Goal: Transaction & Acquisition: Purchase product/service

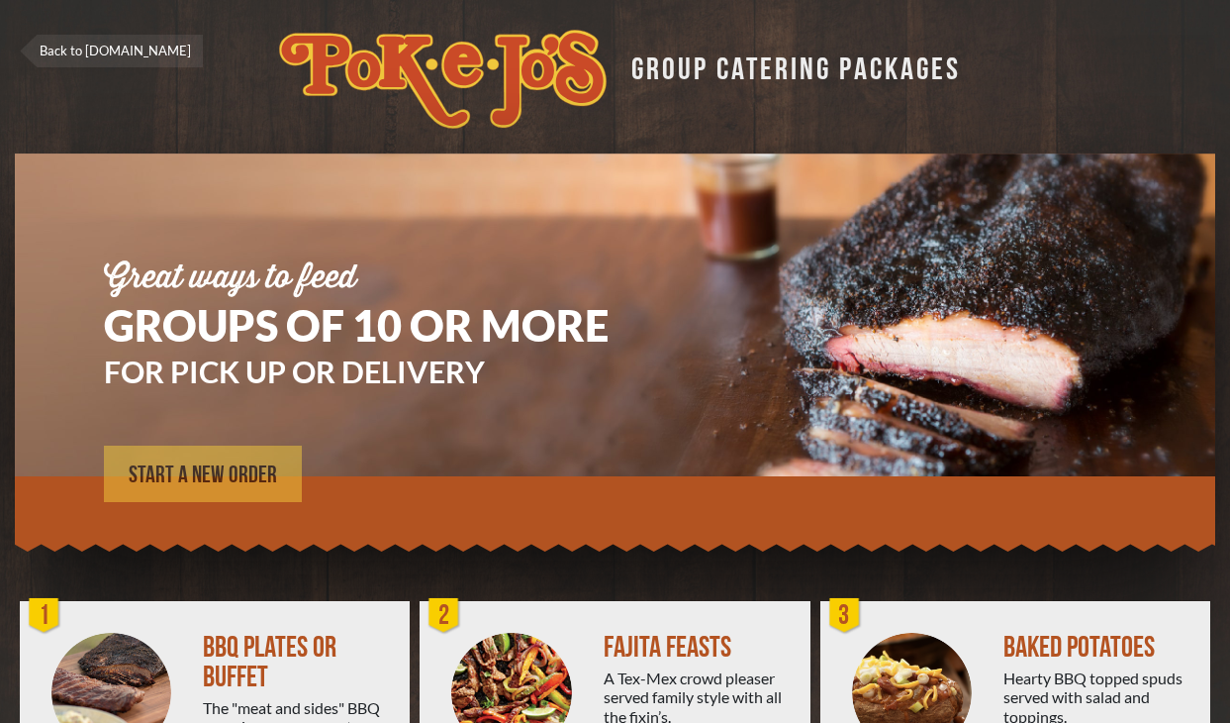
click at [244, 456] on link "START A NEW ORDER" at bounding box center [203, 473] width 198 height 56
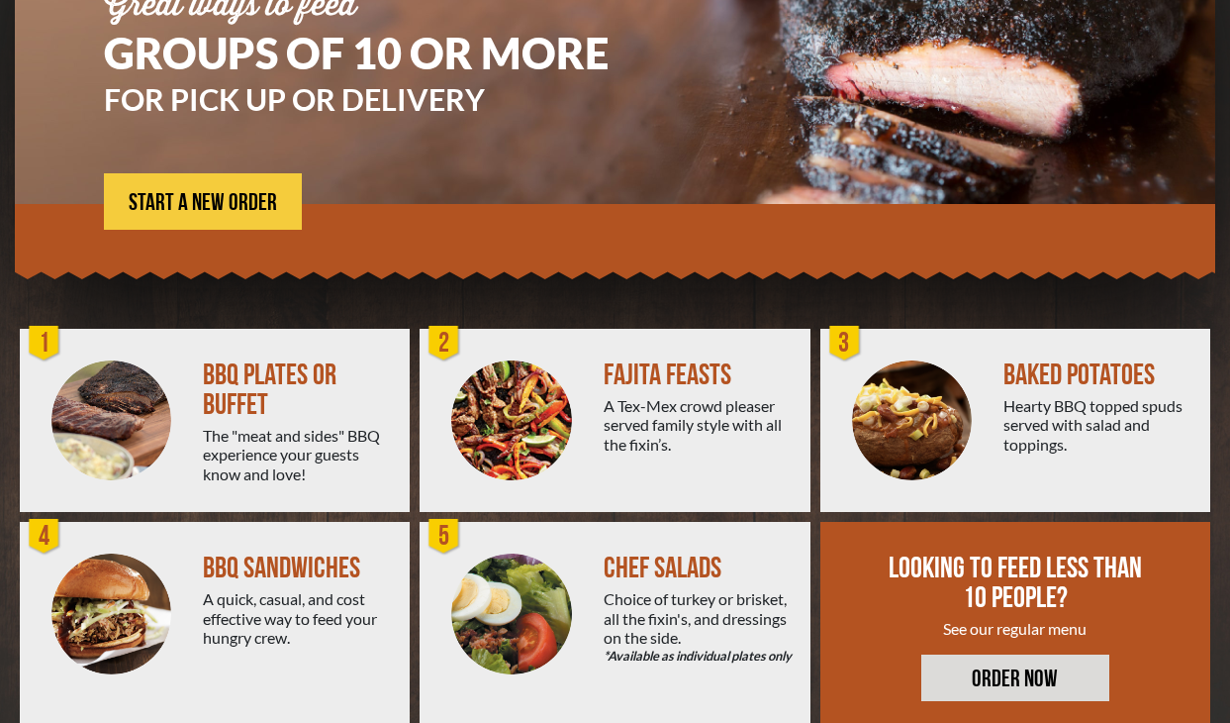
scroll to position [314, 0]
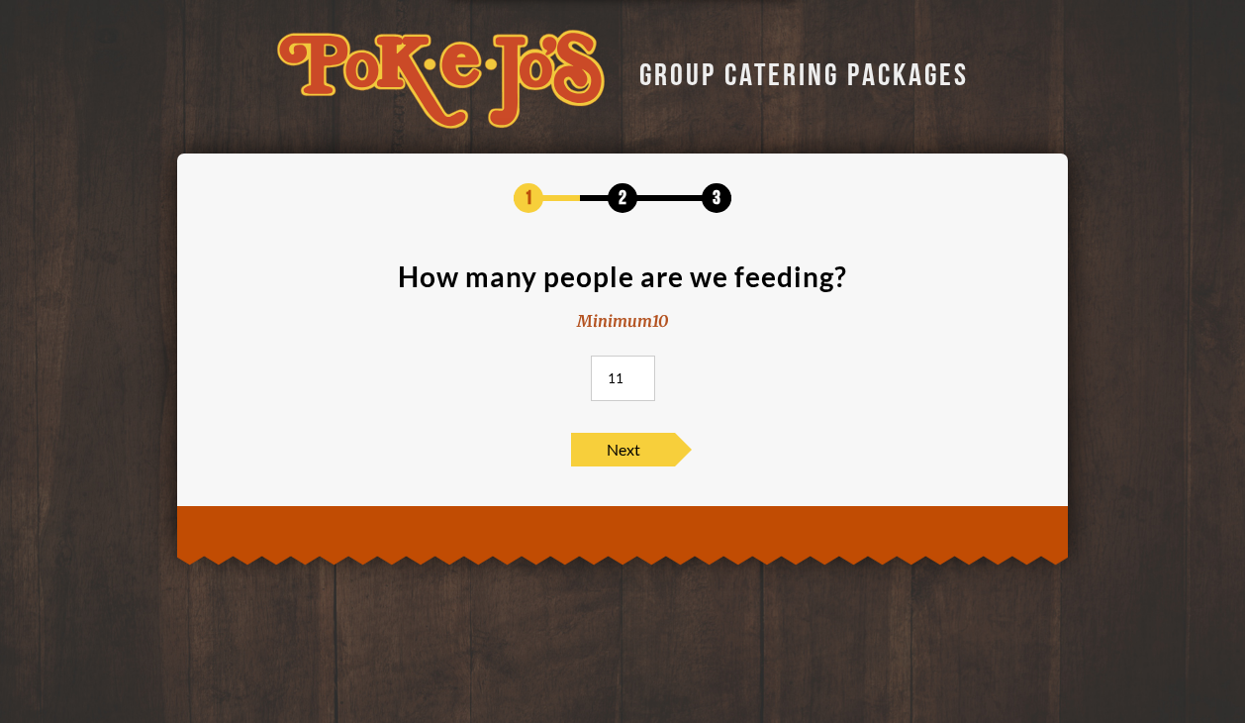
click at [633, 372] on input "11" at bounding box center [623, 378] width 64 height 46
click at [633, 372] on input "12" at bounding box center [623, 378] width 64 height 46
click at [633, 372] on input "13" at bounding box center [623, 378] width 64 height 46
click at [633, 372] on input "14" at bounding box center [623, 378] width 64 height 46
click at [633, 372] on input "15" at bounding box center [623, 378] width 64 height 46
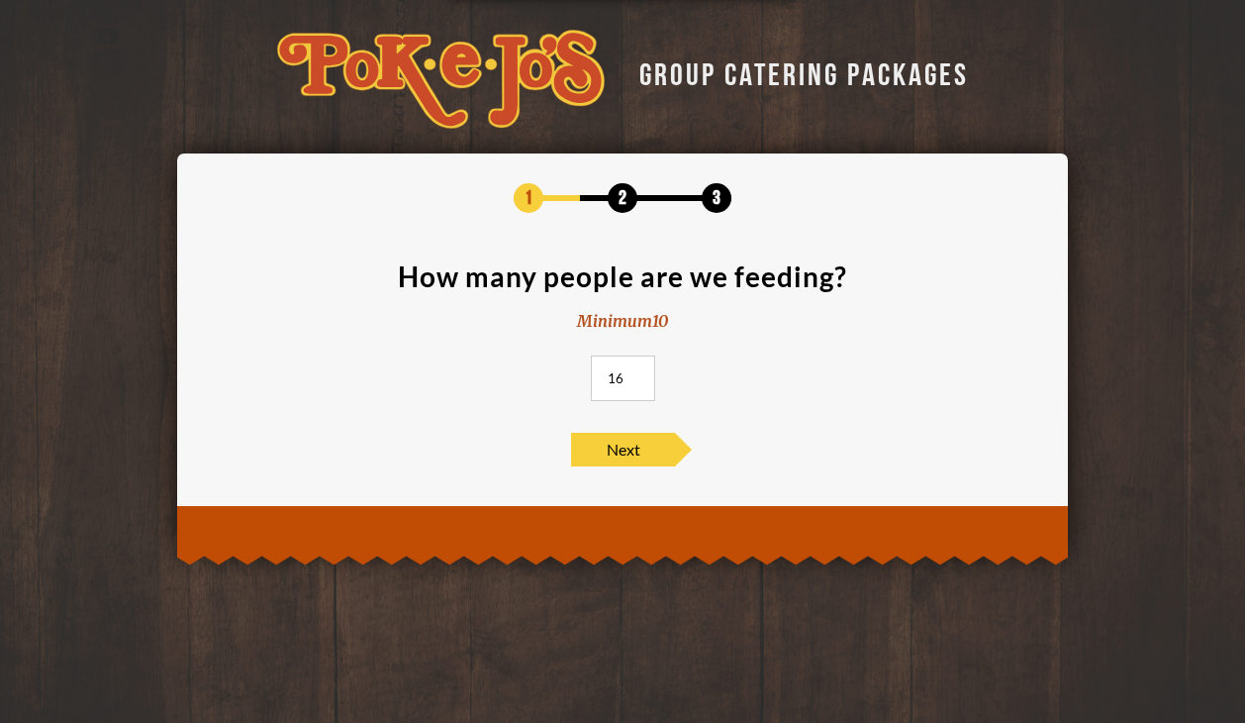
click at [633, 372] on input "16" at bounding box center [623, 378] width 64 height 46
click at [633, 372] on input "17" at bounding box center [623, 378] width 64 height 46
click at [633, 372] on input "18" at bounding box center [623, 378] width 64 height 46
click at [633, 372] on input "19" at bounding box center [623, 378] width 64 height 46
type input "20"
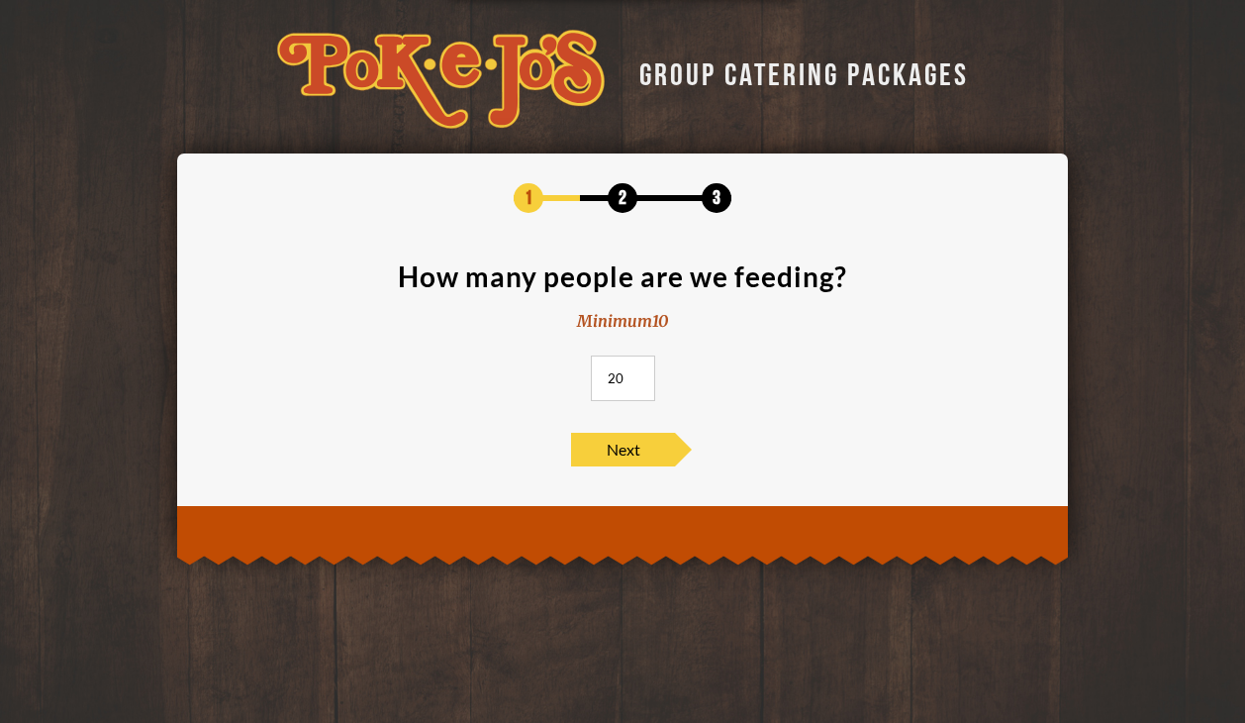
click at [633, 372] on input "20" at bounding box center [623, 378] width 64 height 46
click at [616, 456] on span "Next" at bounding box center [623, 450] width 104 height 34
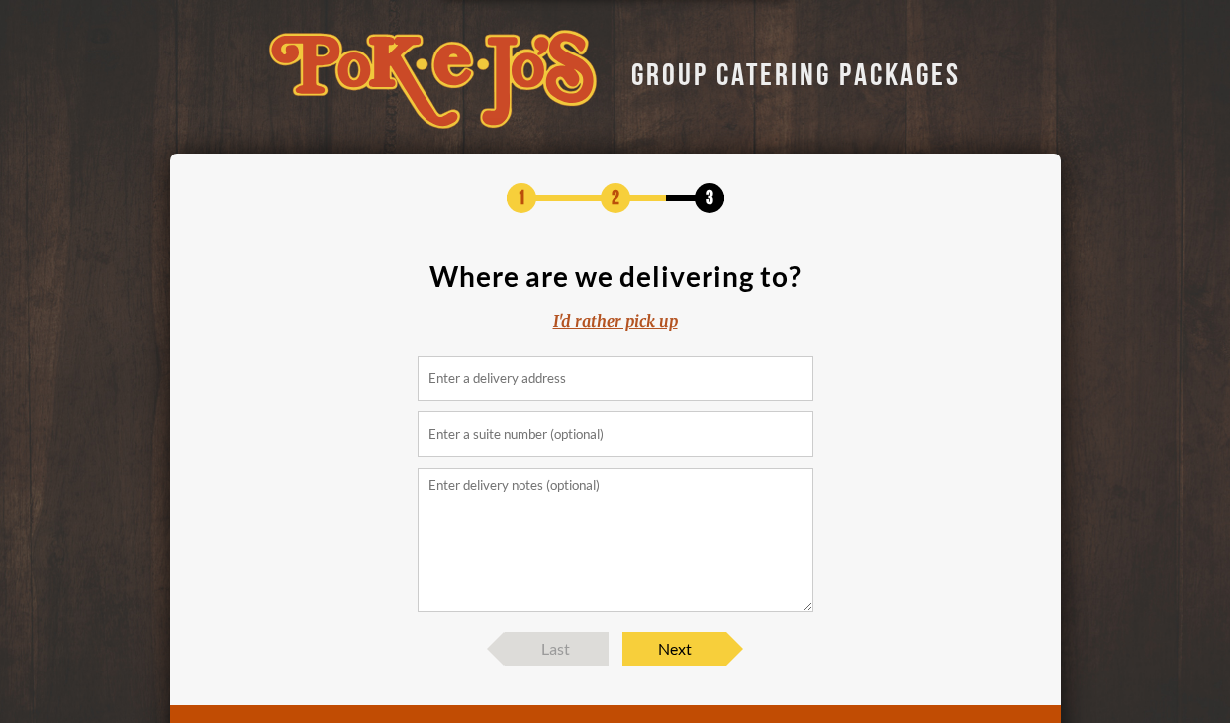
click at [468, 387] on input at bounding box center [616, 378] width 396 height 46
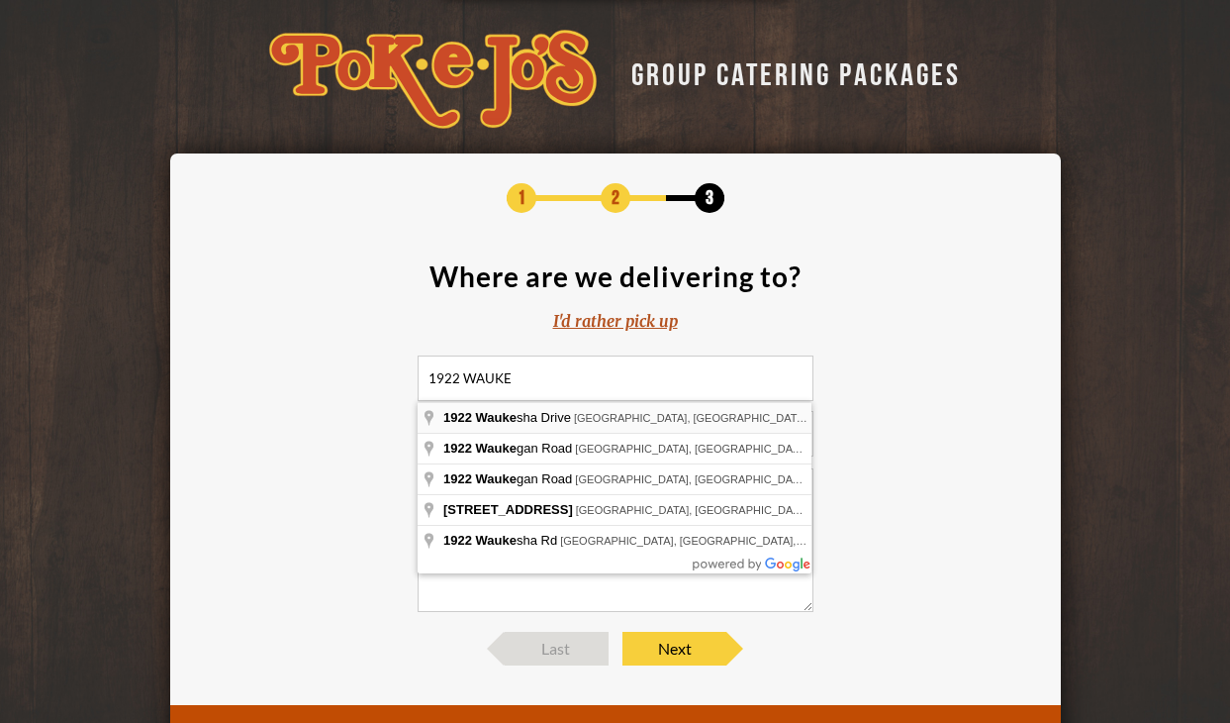
type input "1922 Waukesha Drive, Pflugerville, TX, USA"
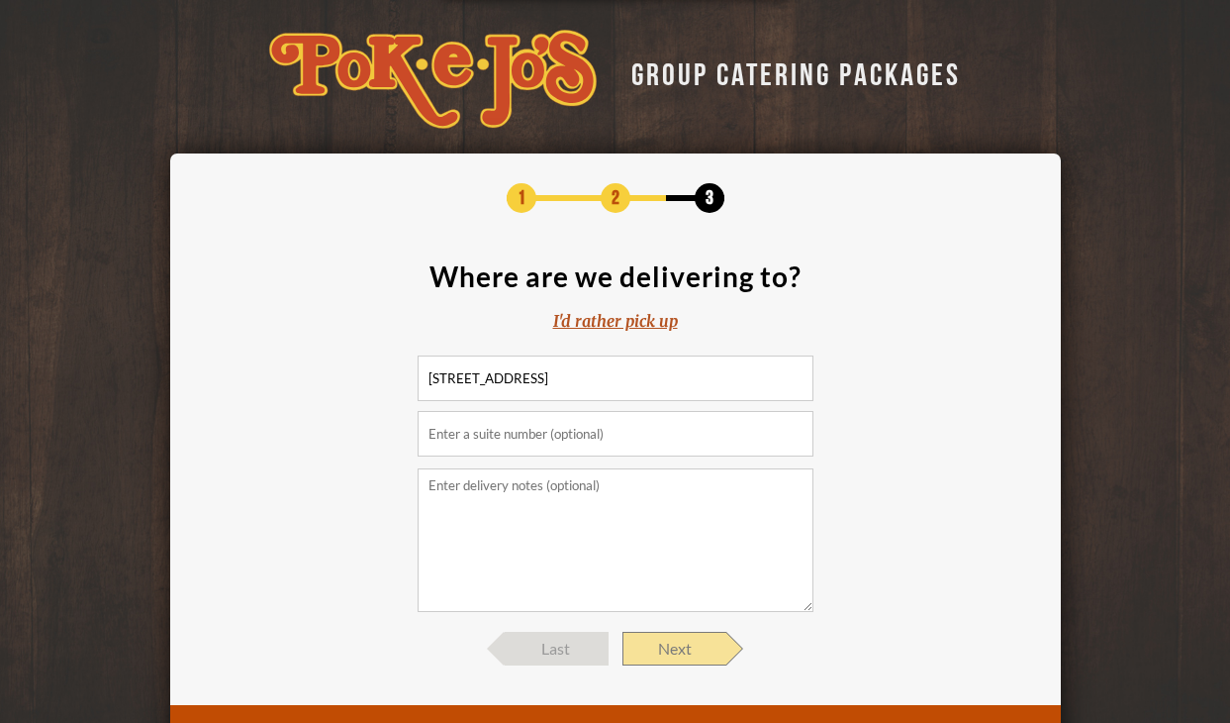
click at [678, 652] on span "Next" at bounding box center [675, 649] width 104 height 34
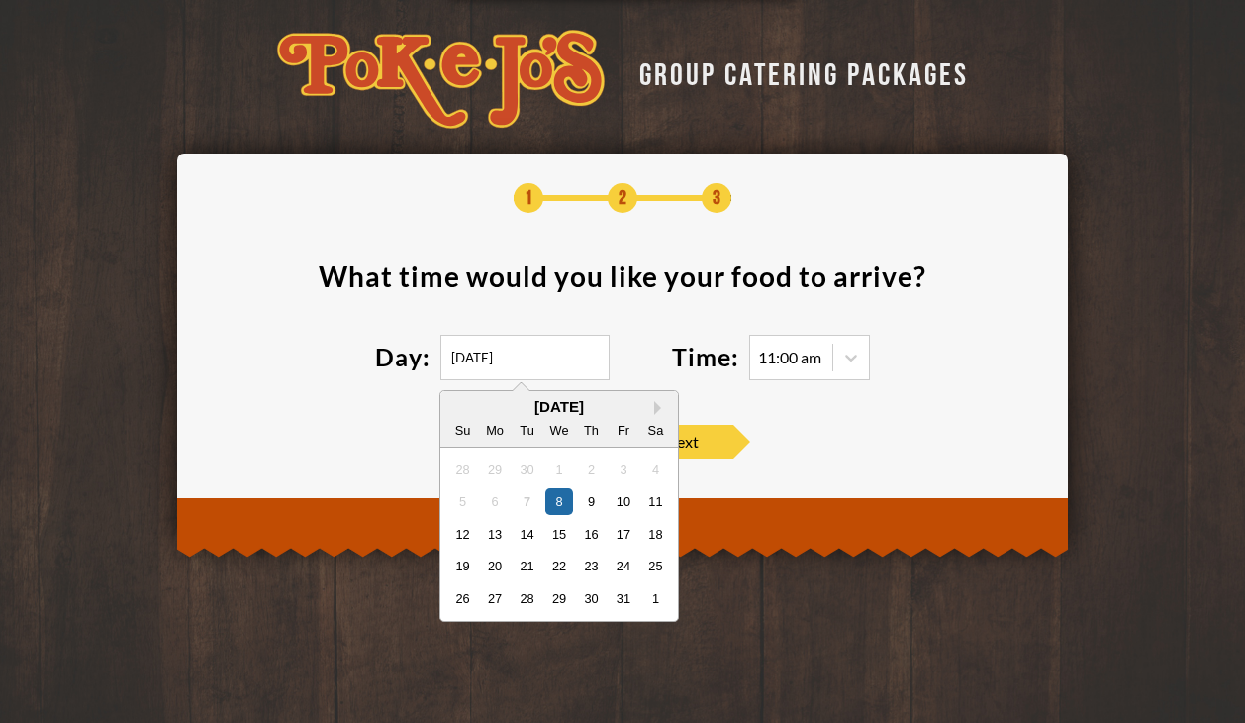
click at [484, 359] on input "10/08/2025" at bounding box center [524, 358] width 169 height 46
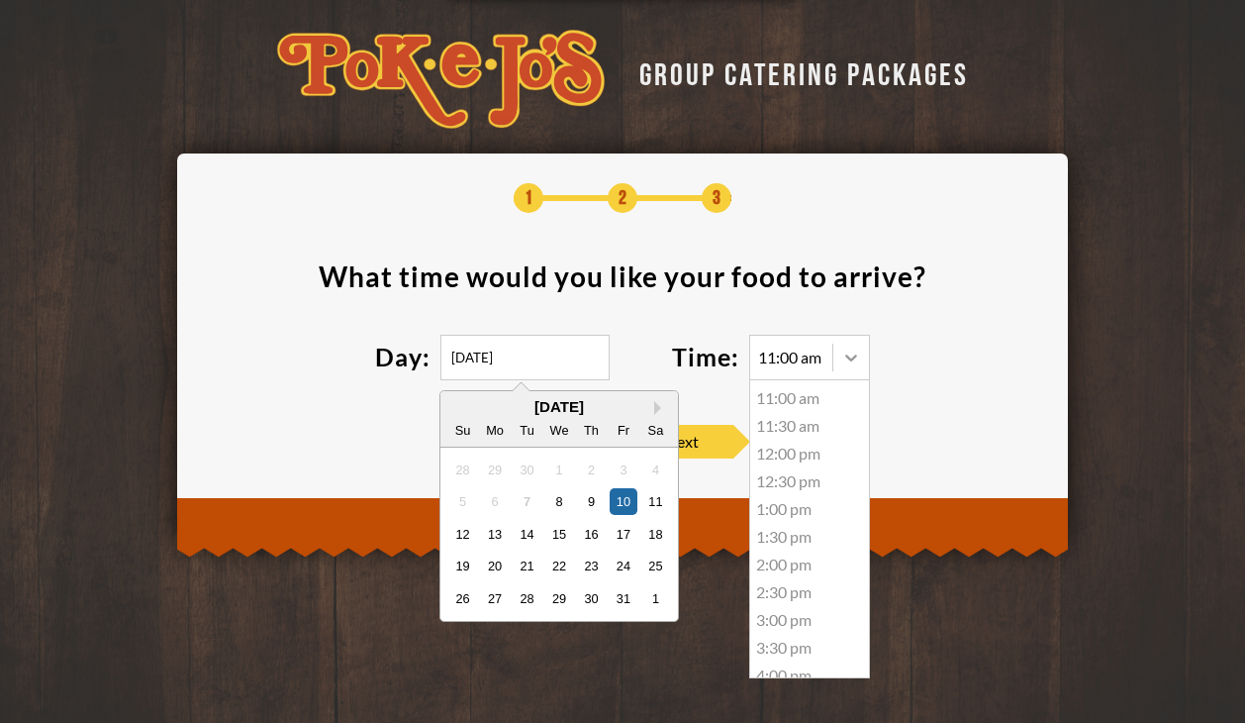
click at [848, 352] on icon at bounding box center [851, 357] width 20 height 20
click at [783, 425] on div "11:30 am" at bounding box center [809, 426] width 119 height 28
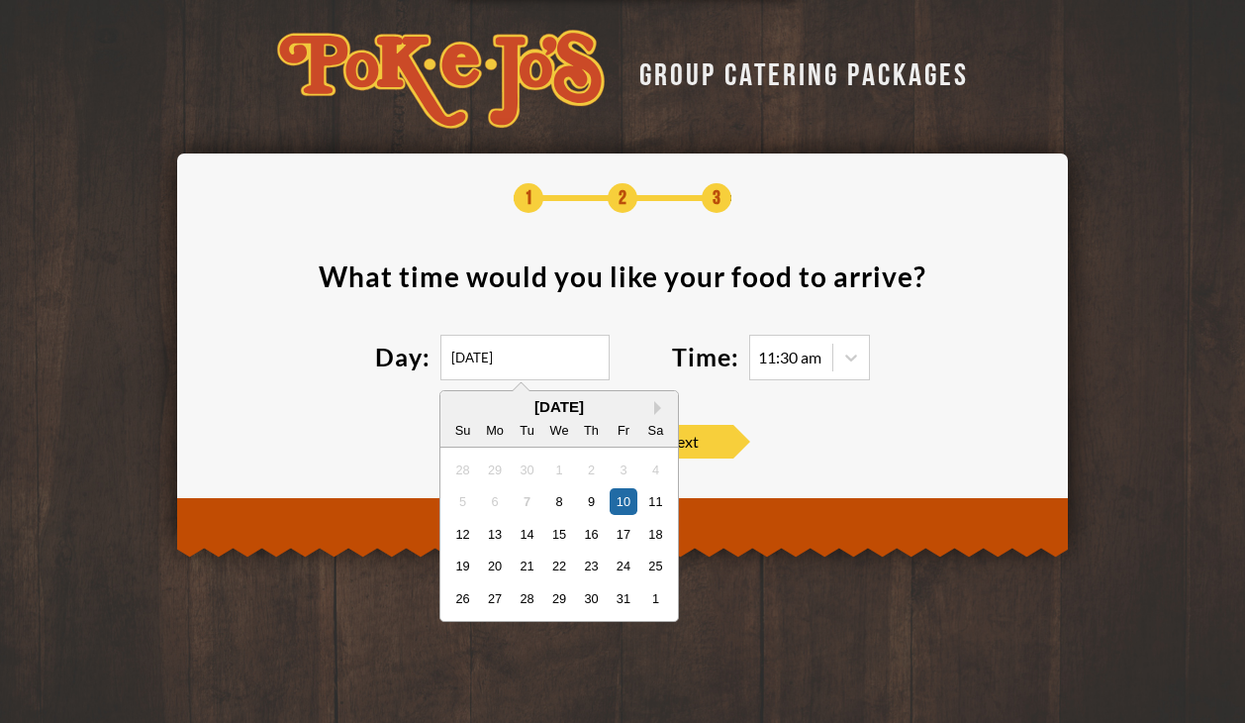
type input "10/10/2025"
click at [820, 434] on footer "Last Next" at bounding box center [622, 442] width 831 height 34
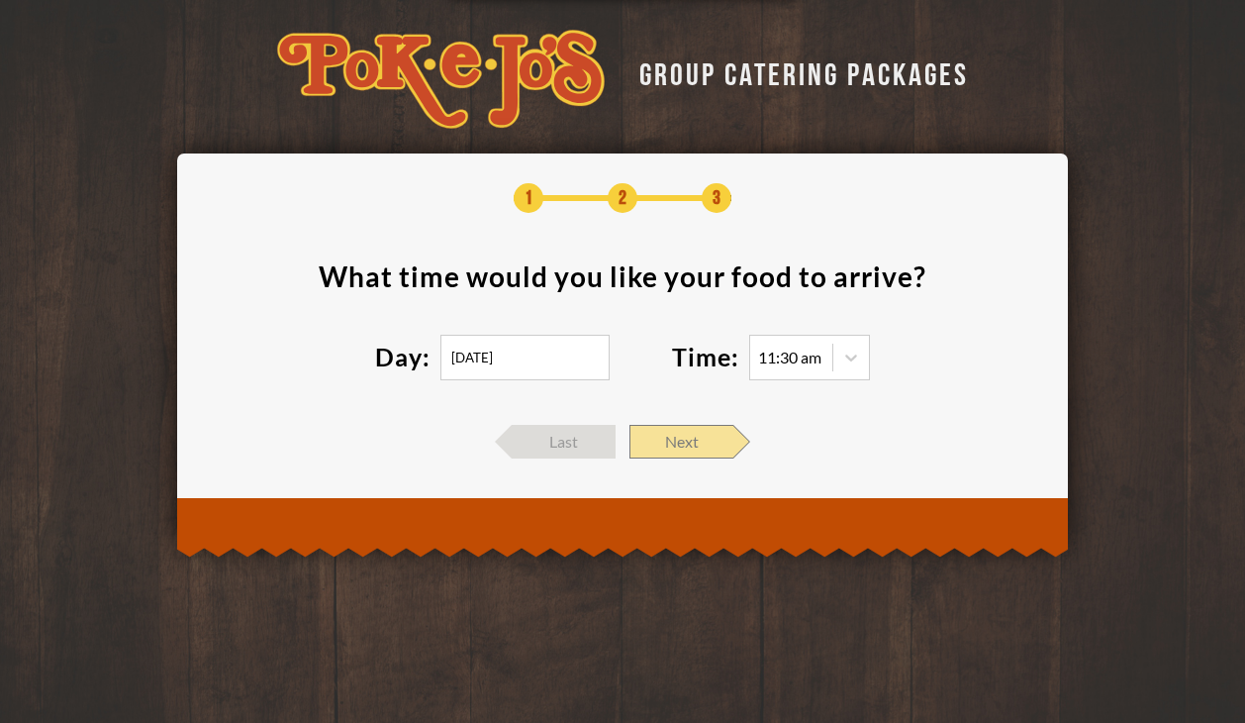
click at [716, 439] on span "Next" at bounding box center [682, 442] width 104 height 34
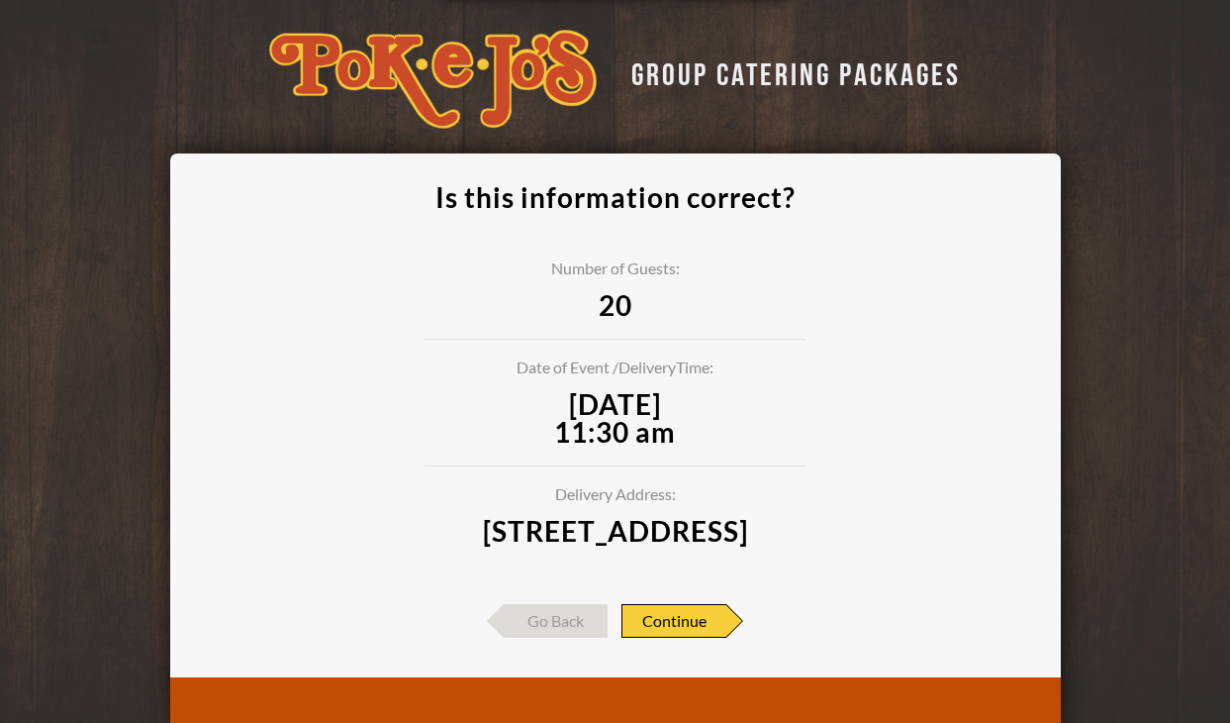
scroll to position [91, 0]
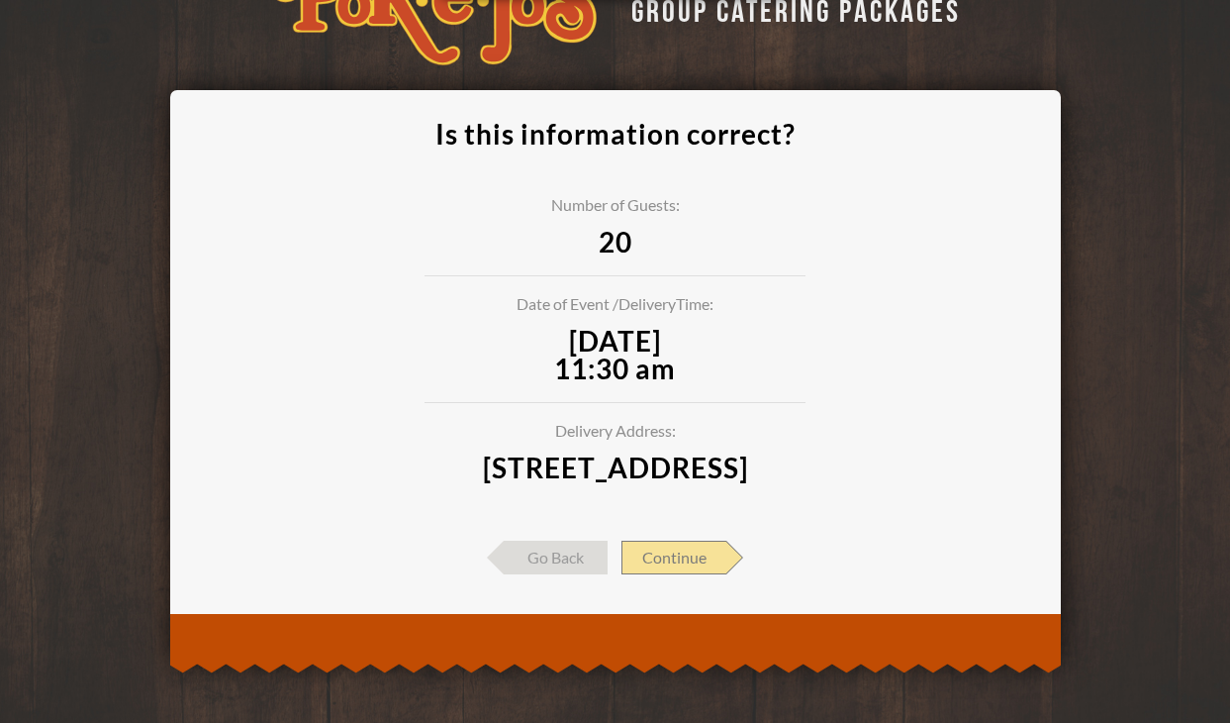
click at [667, 565] on span "Continue" at bounding box center [674, 557] width 105 height 34
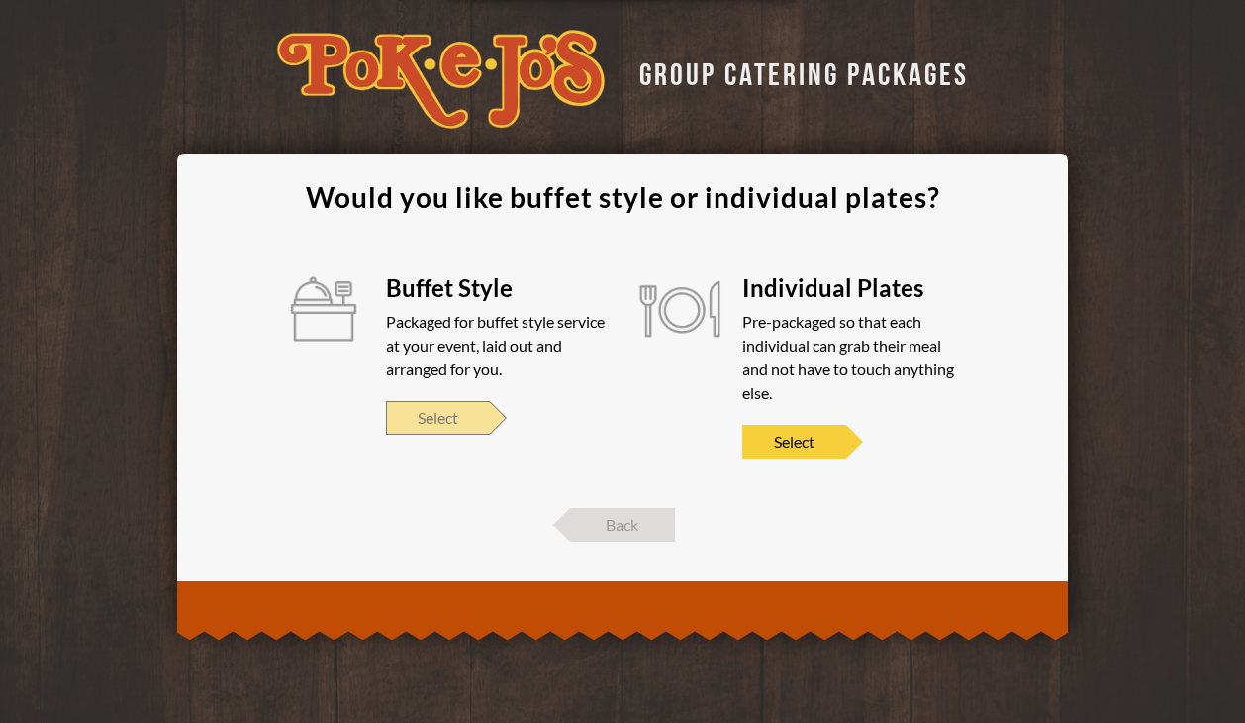
click at [420, 408] on span "Select" at bounding box center [438, 418] width 104 height 34
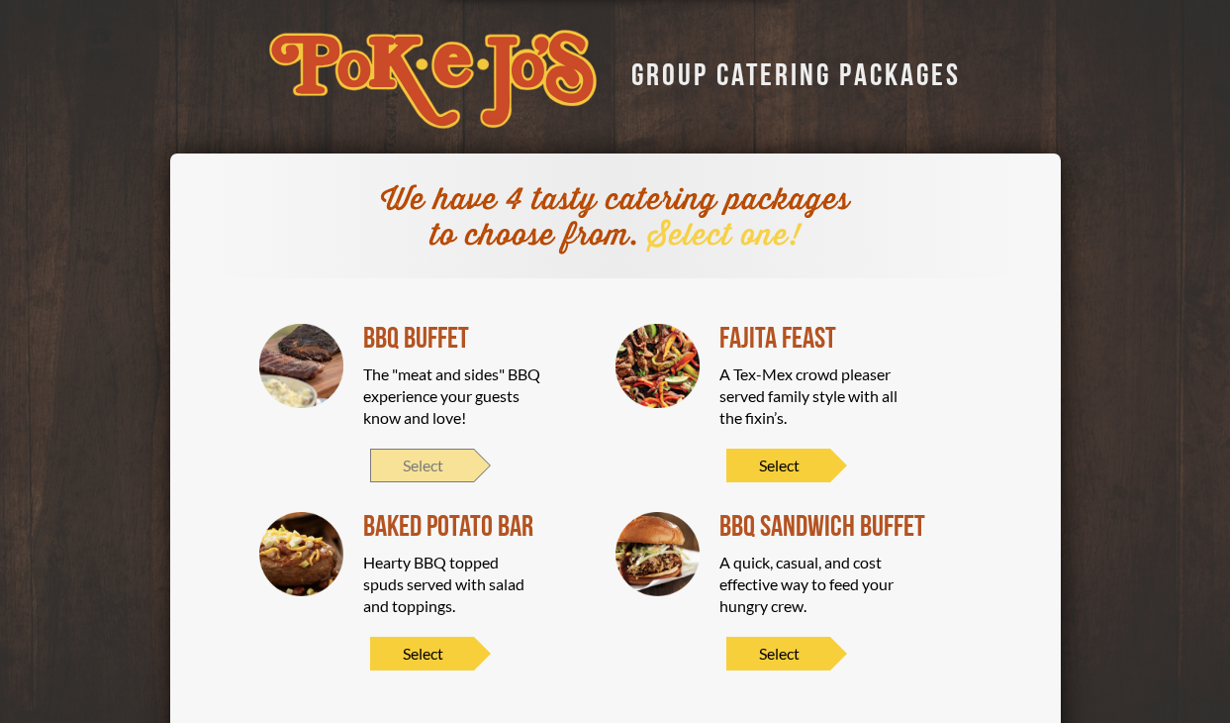
drag, startPoint x: 910, startPoint y: 349, endPoint x: 439, endPoint y: 468, distance: 485.9
click at [439, 468] on span "Select" at bounding box center [422, 465] width 104 height 34
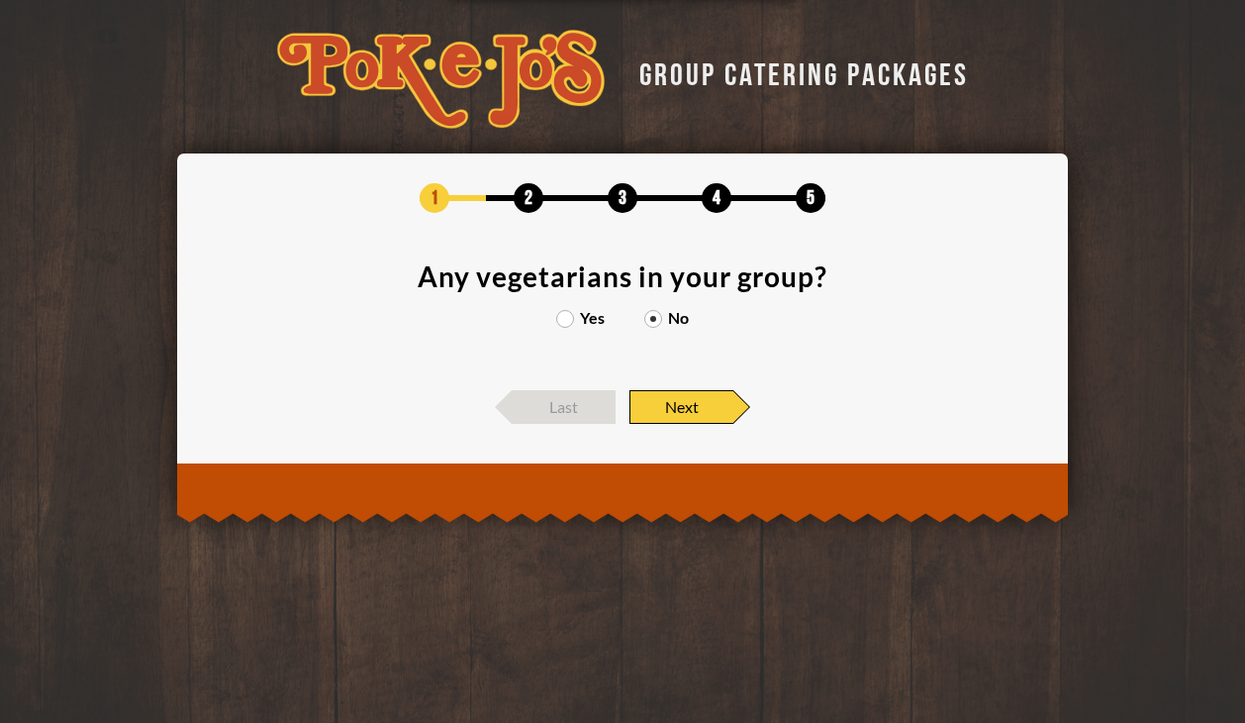
click at [664, 406] on span "Next" at bounding box center [682, 407] width 104 height 34
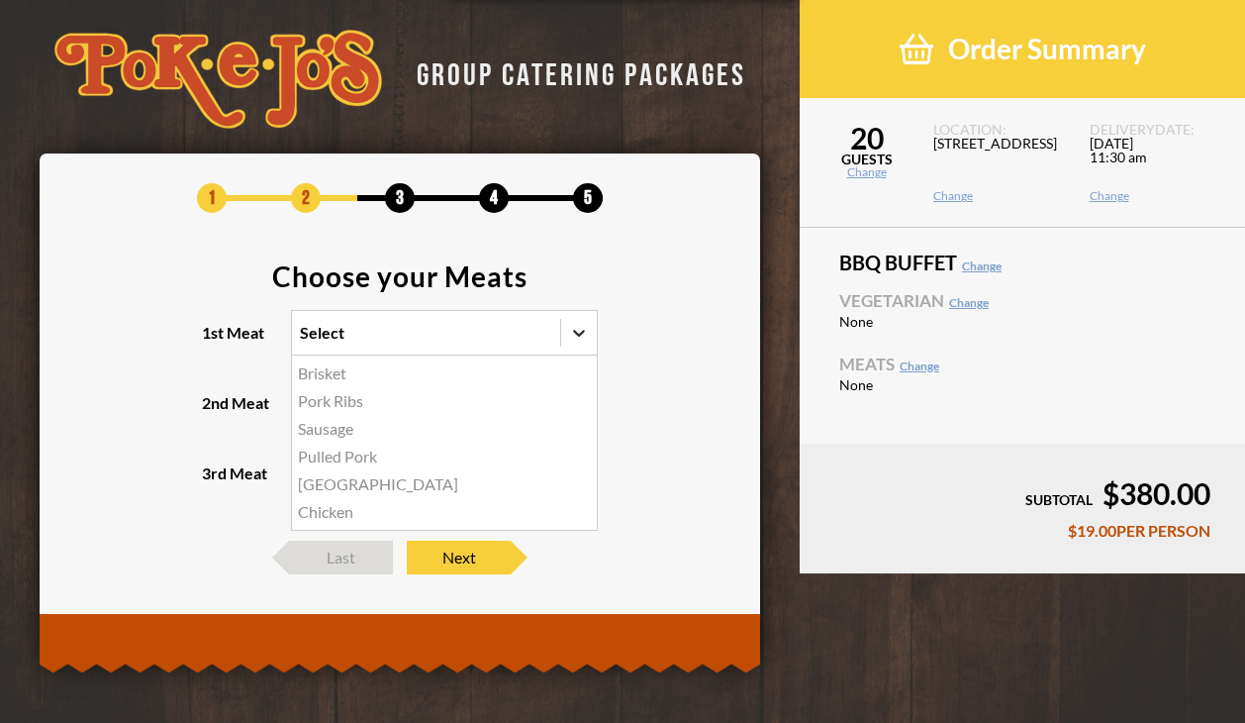
click at [580, 334] on icon at bounding box center [579, 333] width 12 height 7
click at [214, 342] on input "1st Meat option Brisket focused, 1 of 6. 6 results available. Use Up and Down t…" at bounding box center [214, 342] width 0 height 0
drag, startPoint x: 333, startPoint y: 459, endPoint x: 359, endPoint y: 372, distance: 91.1
click at [340, 448] on div "Brisket Pork Ribs Sausage Pulled Pork Turkey Chicken" at bounding box center [444, 442] width 305 height 174
click at [214, 342] on input "1st Meat option Pulled Pork focused, 4 of 6. 6 results available. Use Up and Do…" at bounding box center [214, 342] width 0 height 0
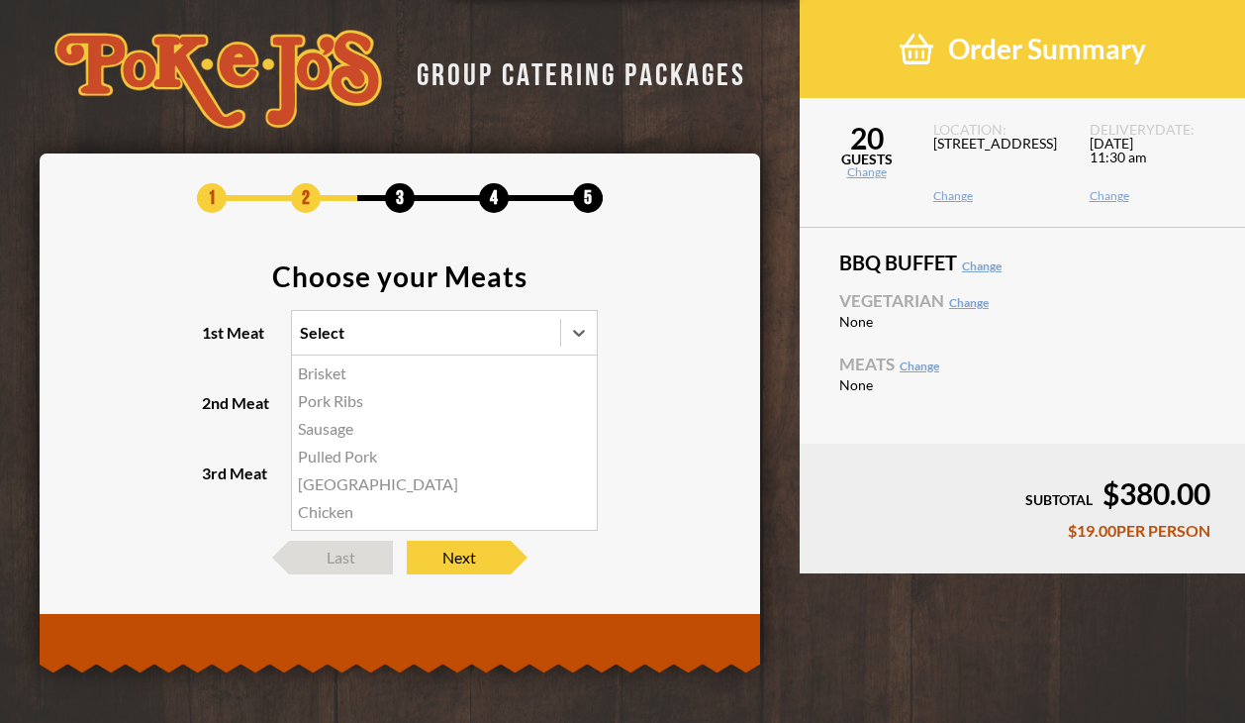
click at [309, 364] on div "Brisket" at bounding box center [444, 373] width 305 height 28
click at [214, 342] on input "1st Meat option Brisket focused, 1 of 6. 6 results available. Use Up and Down t…" at bounding box center [214, 342] width 0 height 0
click at [330, 407] on div "Select" at bounding box center [322, 403] width 45 height 16
click at [214, 412] on input "2nd Meat Select" at bounding box center [214, 412] width 0 height 0
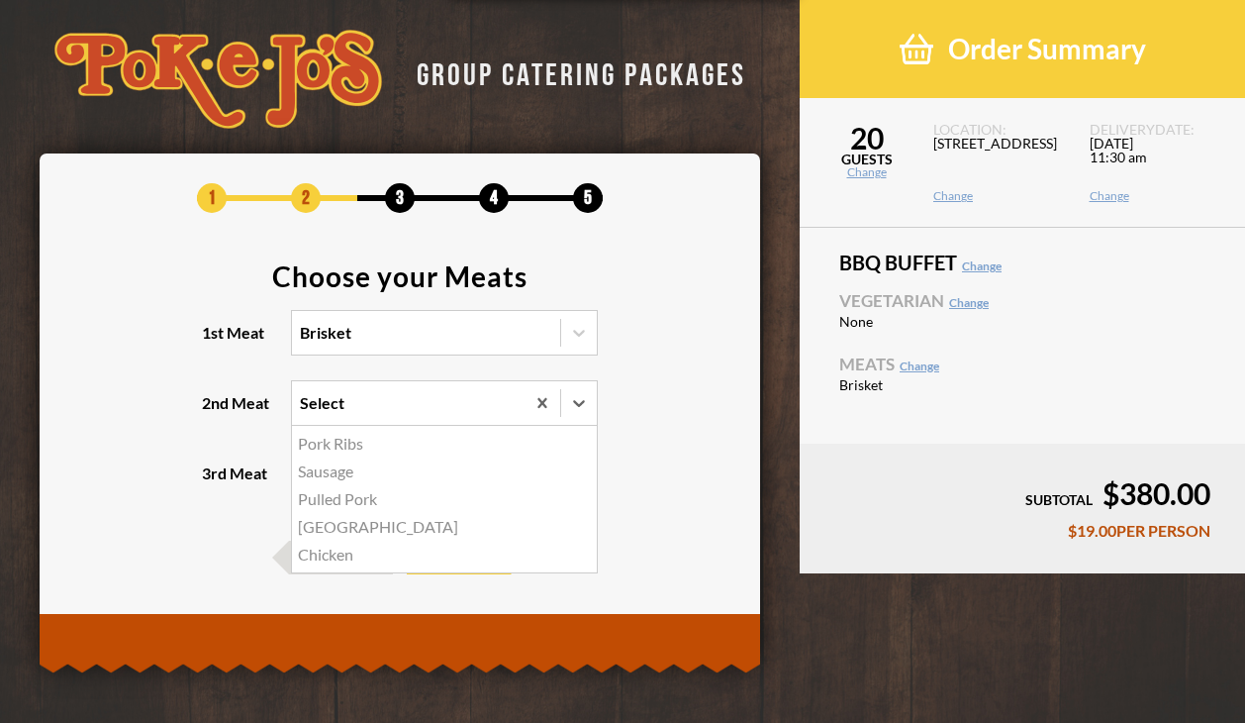
drag, startPoint x: 351, startPoint y: 481, endPoint x: 343, endPoint y: 472, distance: 11.9
click at [347, 476] on div "Sausage" at bounding box center [444, 471] width 305 height 28
click at [214, 412] on input "2nd Meat option Sausage focused, 2 of 5. 5 results available. Use Up and Down t…" at bounding box center [214, 412] width 0 height 0
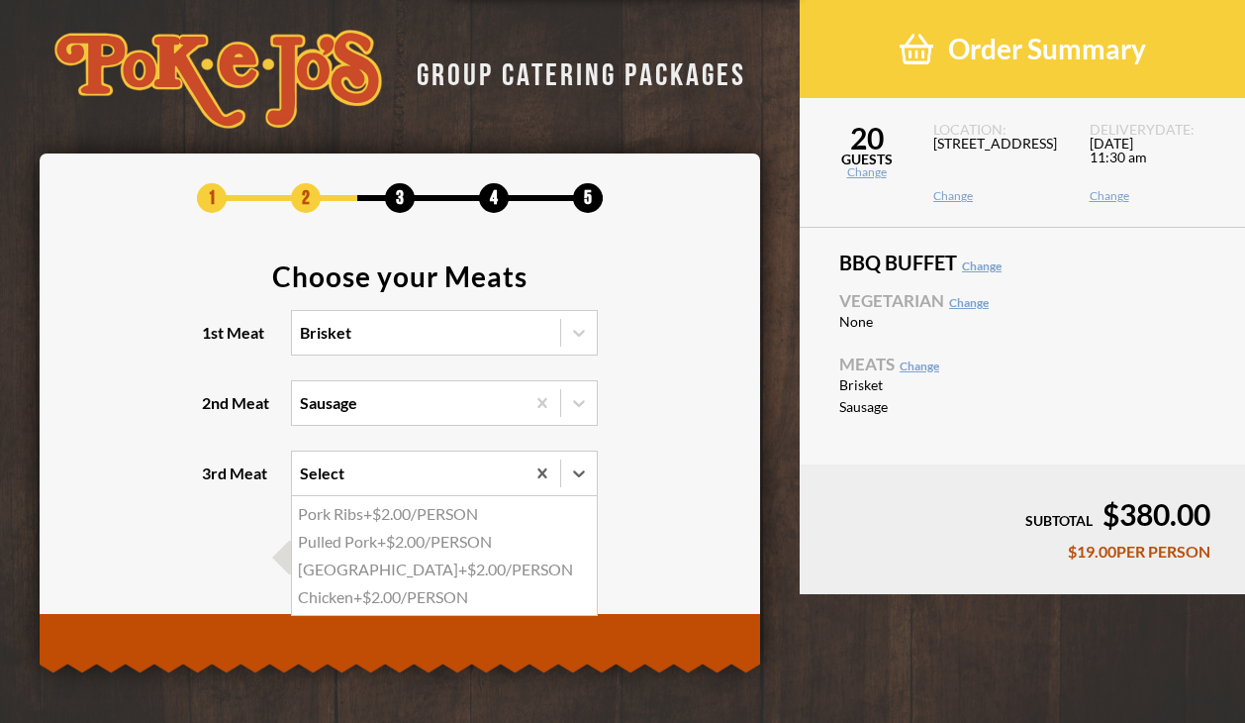
click at [363, 483] on div "Select" at bounding box center [408, 473] width 233 height 44
click at [214, 482] on input "3rd Meat option Pork Ribs focused, 1 of 4. 4 results available. Use Up and Down…" at bounding box center [214, 482] width 0 height 0
click at [323, 558] on div "Turkey +$2.00/PERSON" at bounding box center [444, 569] width 305 height 28
click at [214, 482] on input "3rd Meat option Turkey focused, 3 of 4. 4 results available. Use Up and Down to…" at bounding box center [214, 482] width 0 height 0
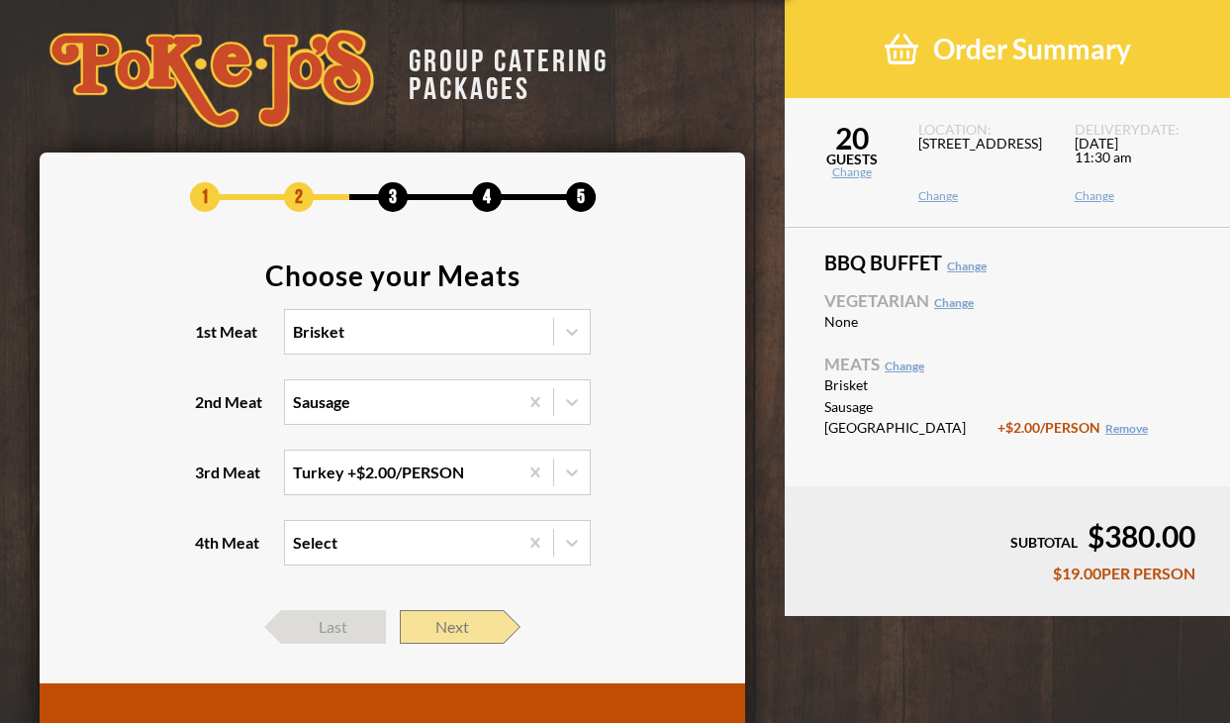
click at [480, 619] on span "Next" at bounding box center [452, 627] width 104 height 34
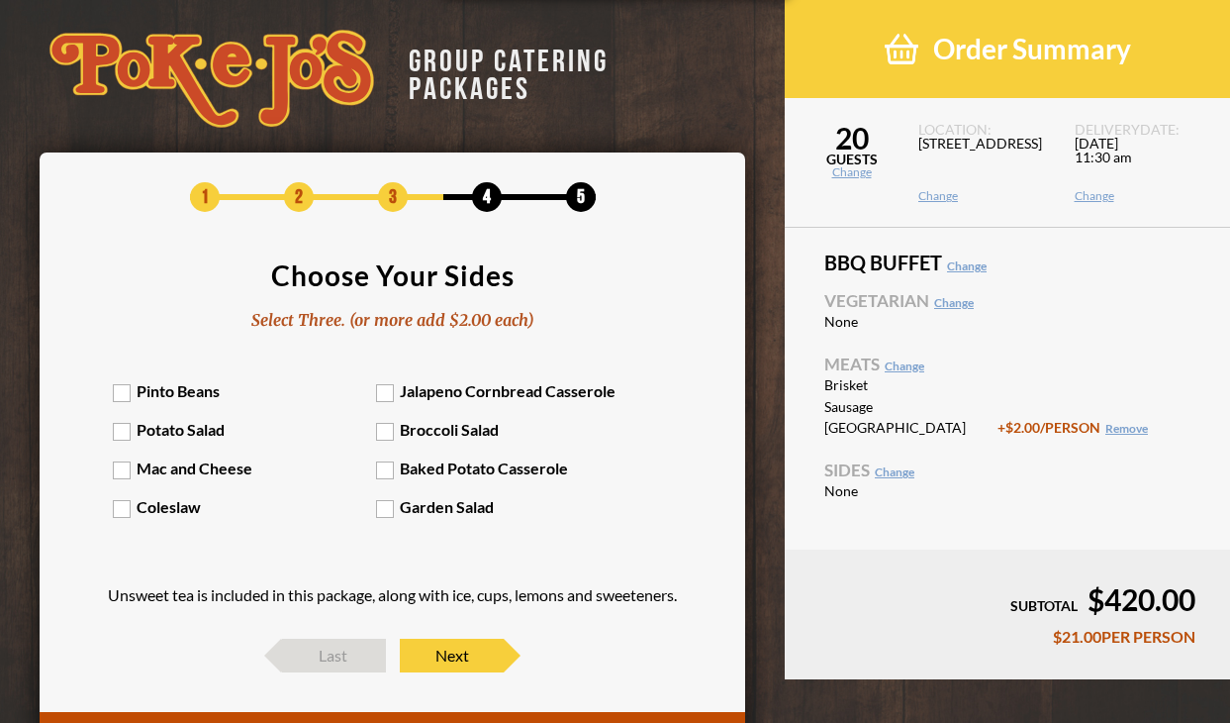
click at [122, 430] on label "Potato Salad" at bounding box center [244, 429] width 263 height 19
click at [0, 0] on input "Potato Salad" at bounding box center [0, 0] width 0 height 0
click at [120, 386] on label "Pinto Beans" at bounding box center [244, 390] width 263 height 19
click at [0, 0] on input "Pinto Beans" at bounding box center [0, 0] width 0 height 0
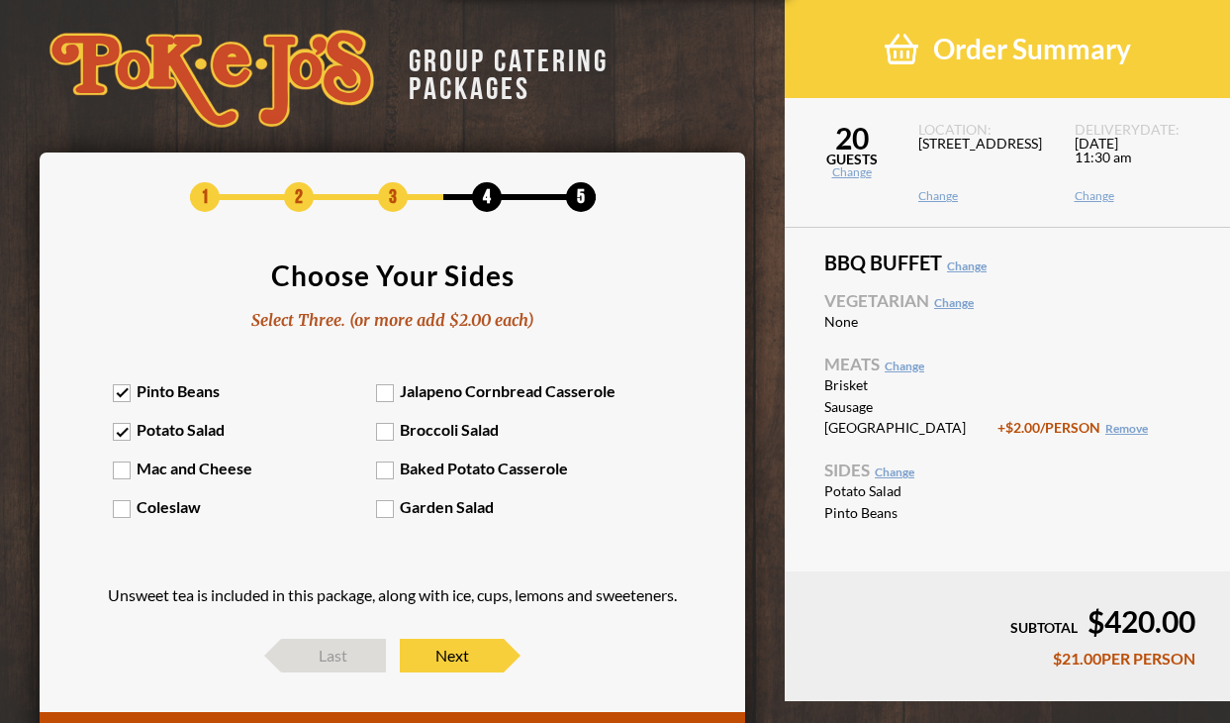
click at [122, 468] on label "Mac and Cheese" at bounding box center [244, 467] width 263 height 19
click at [0, 0] on input "Mac and Cheese" at bounding box center [0, 0] width 0 height 0
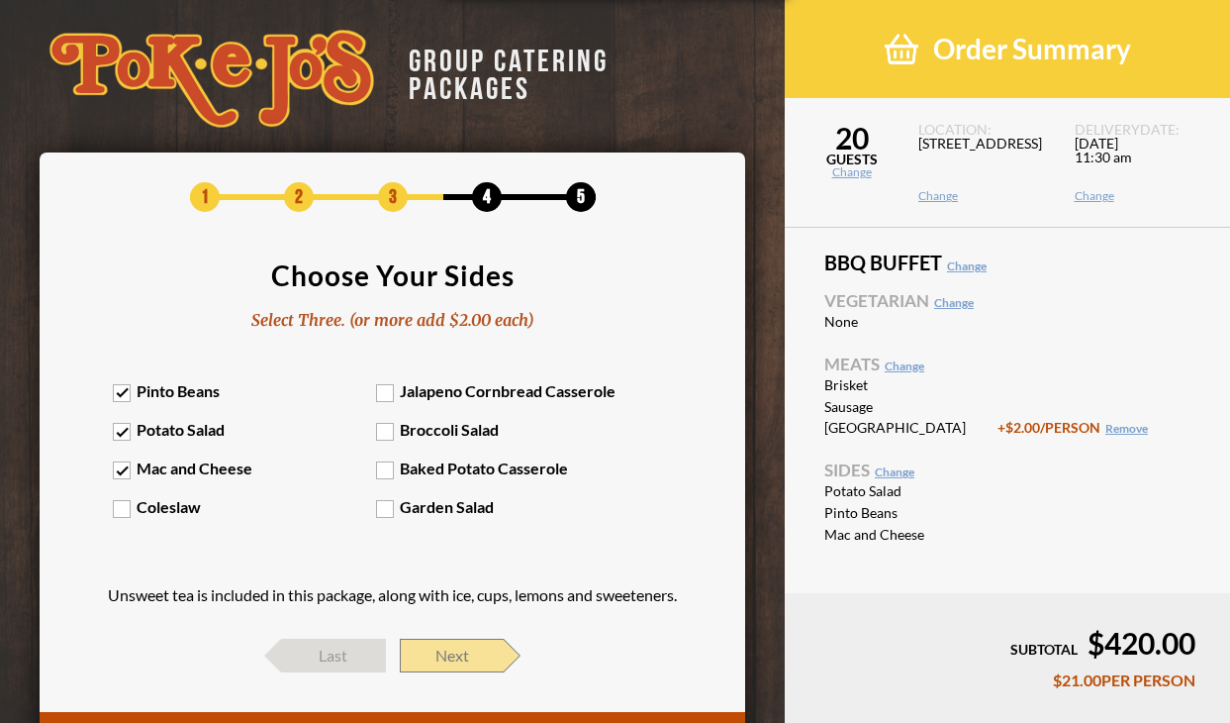
click at [442, 644] on span "Next" at bounding box center [452, 655] width 104 height 34
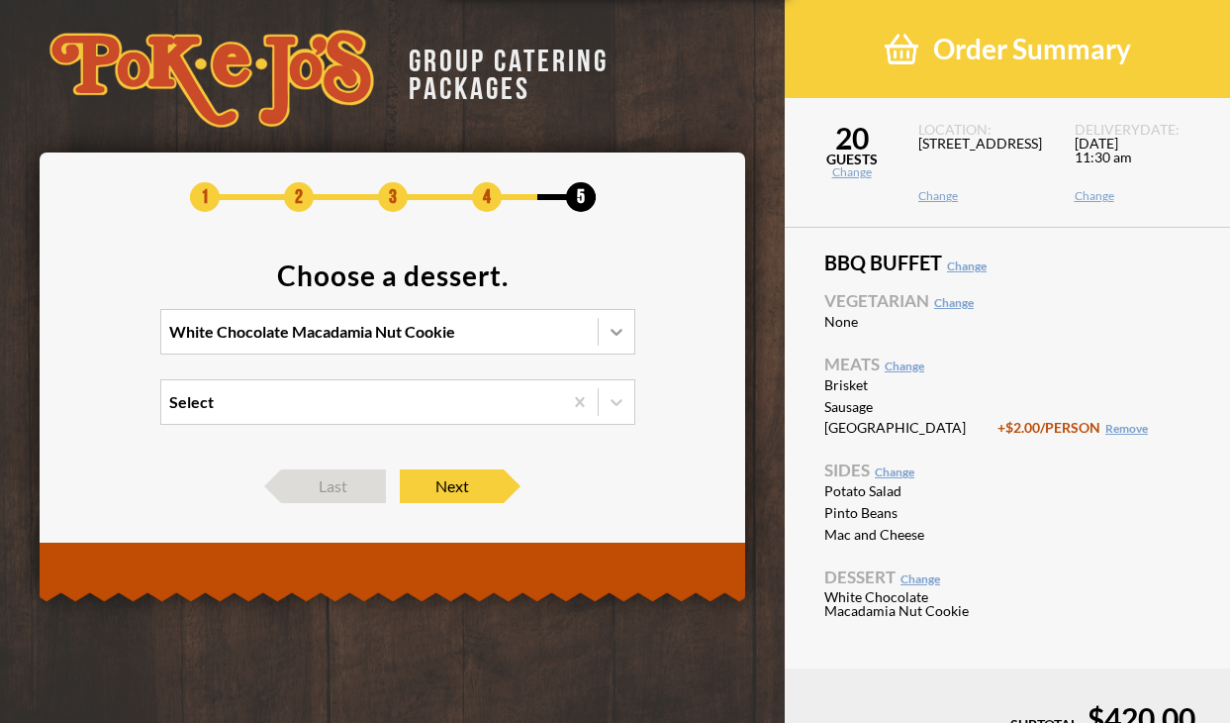
click at [618, 331] on icon at bounding box center [617, 332] width 20 height 20
click at [83, 341] on input "White Chocolate Macadamia Nut Cookie" at bounding box center [83, 341] width 0 height 0
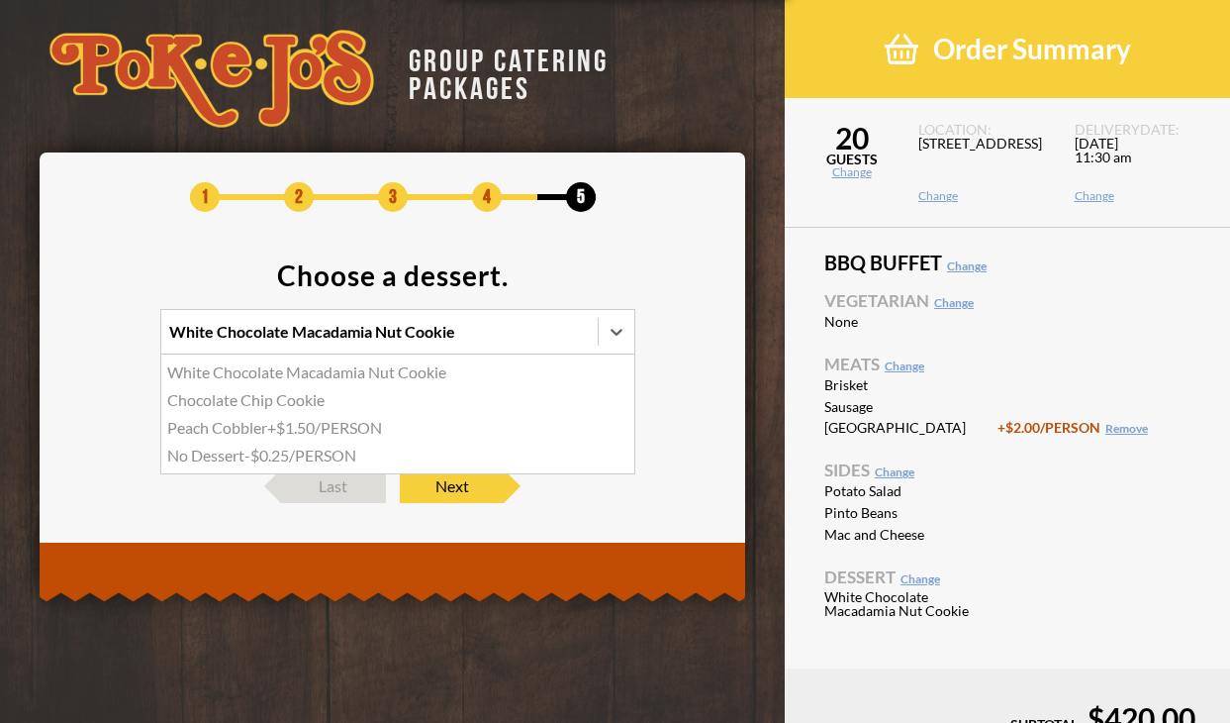
click at [227, 403] on div "Chocolate Chip Cookie" at bounding box center [397, 400] width 473 height 28
click at [83, 341] on input "option Chocolate Chip Cookie focused, 2 of 4. 4 results available. Use Up and D…" at bounding box center [83, 341] width 0 height 0
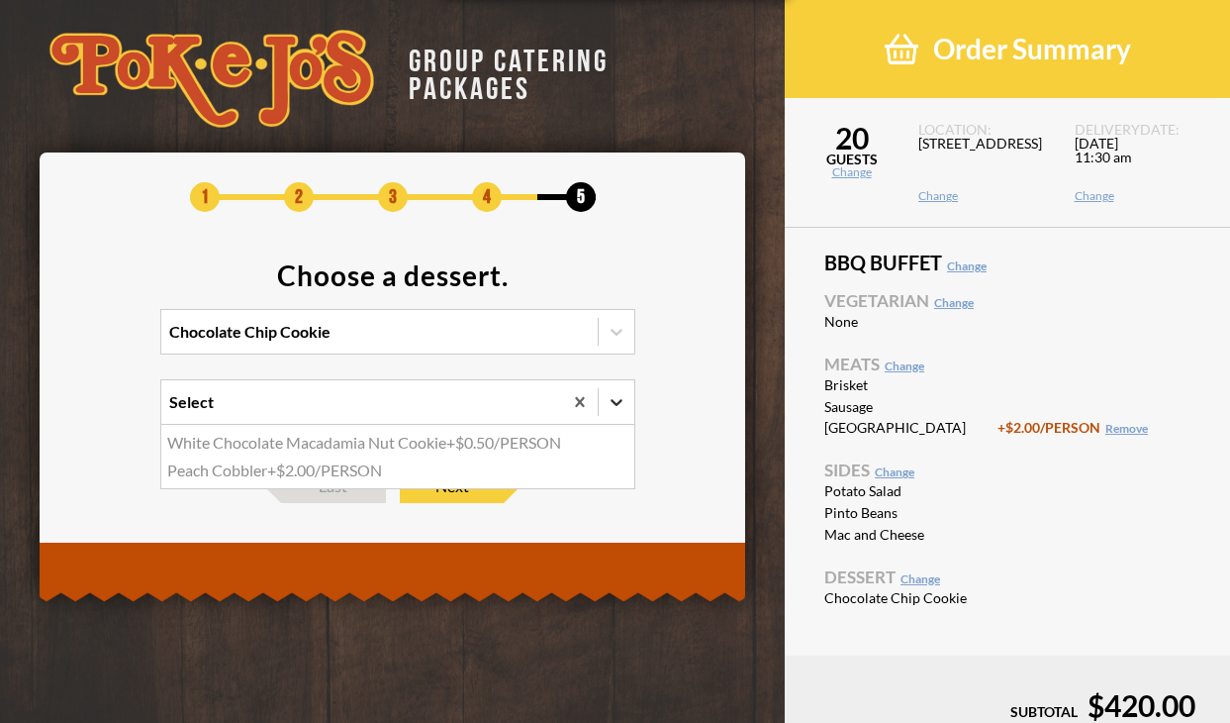
click at [611, 402] on icon at bounding box center [617, 402] width 20 height 20
click at [83, 411] on input "option White Chocolate Macadamia Nut Cookie focused, 1 of 2. 2 results availabl…" at bounding box center [83, 411] width 0 height 0
click at [74, 364] on section "Choose a dessert. Chocolate Chip Cookie option White Chocolate Macadamia Nut Co…" at bounding box center [392, 355] width 647 height 188
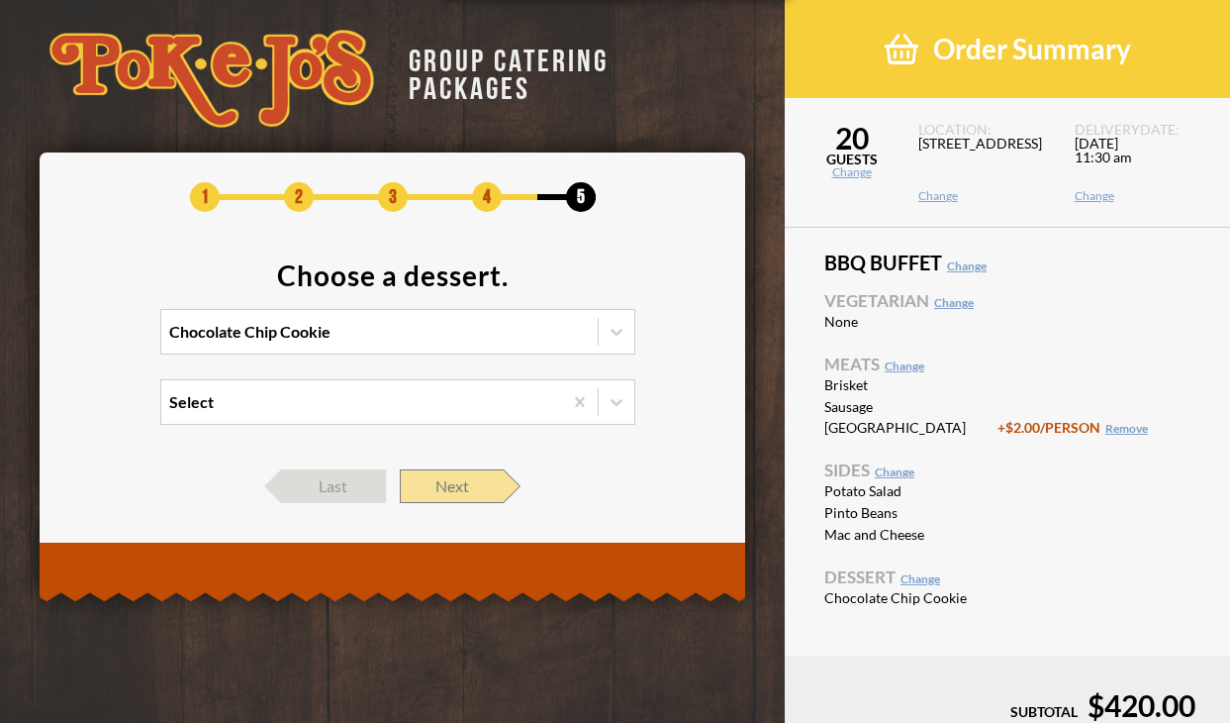
click at [470, 484] on span "Next" at bounding box center [452, 486] width 104 height 34
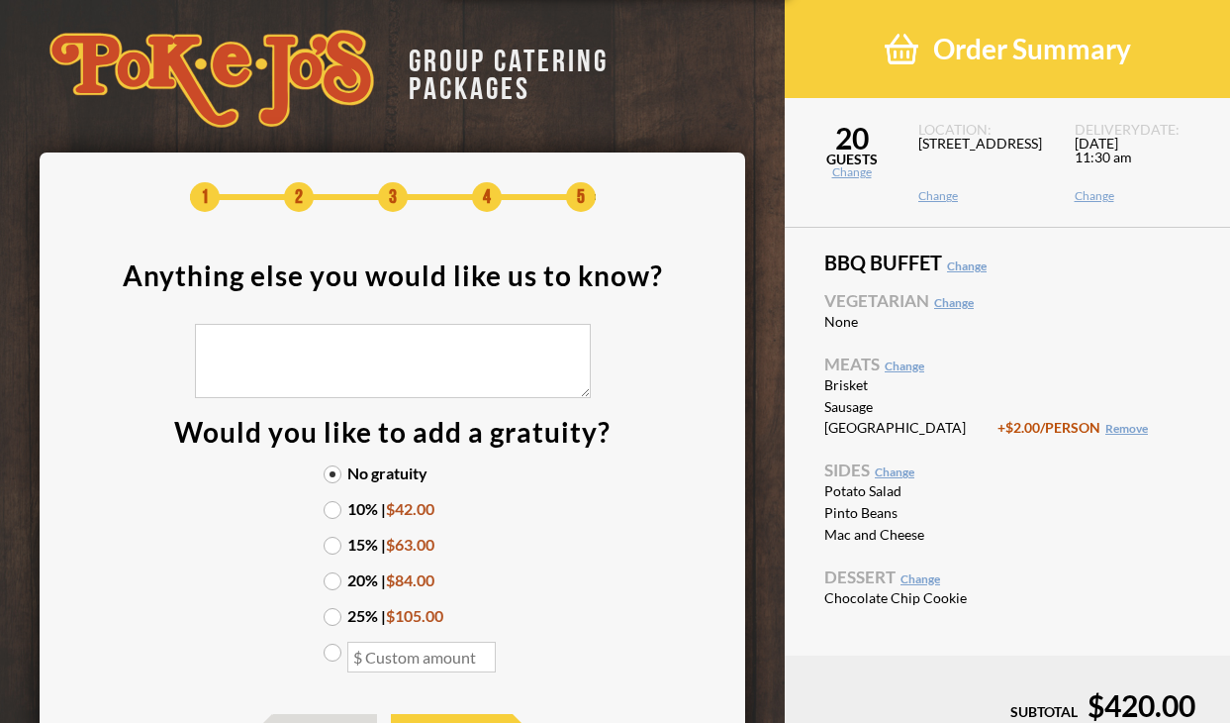
click at [338, 575] on label "20% | $84.00" at bounding box center [393, 580] width 139 height 16
click at [0, 0] on input "20% | $84.00" at bounding box center [0, 0] width 0 height 0
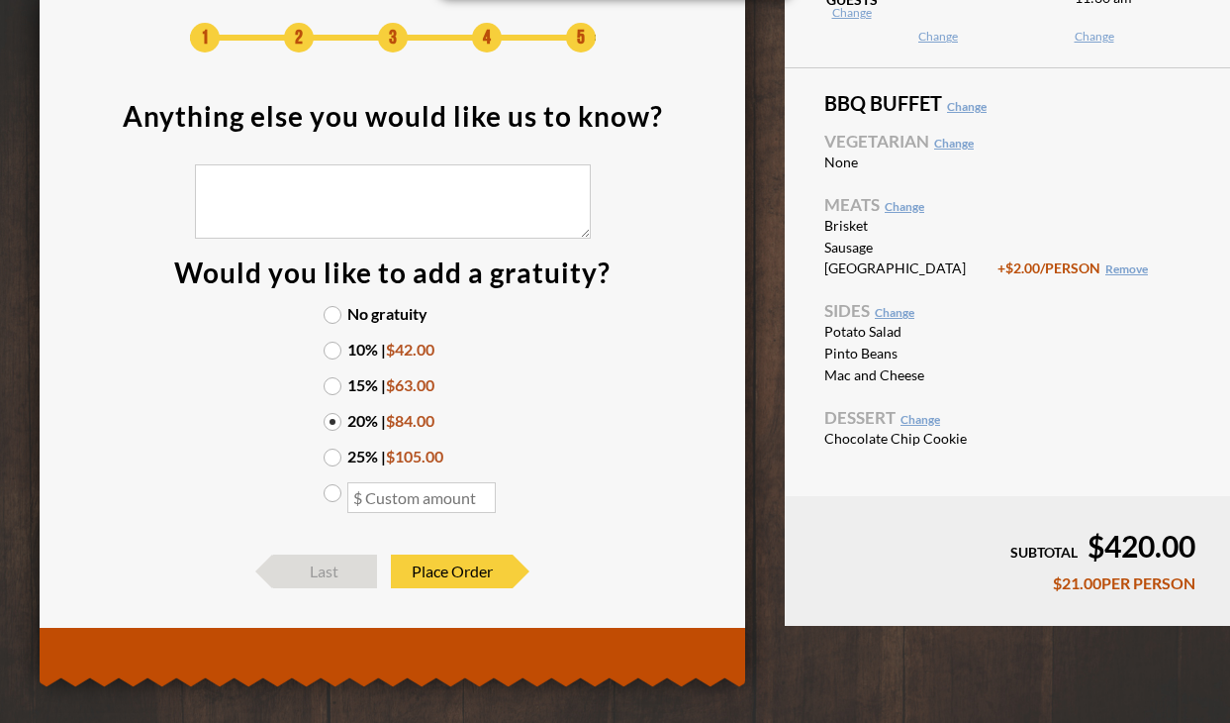
scroll to position [173, 0]
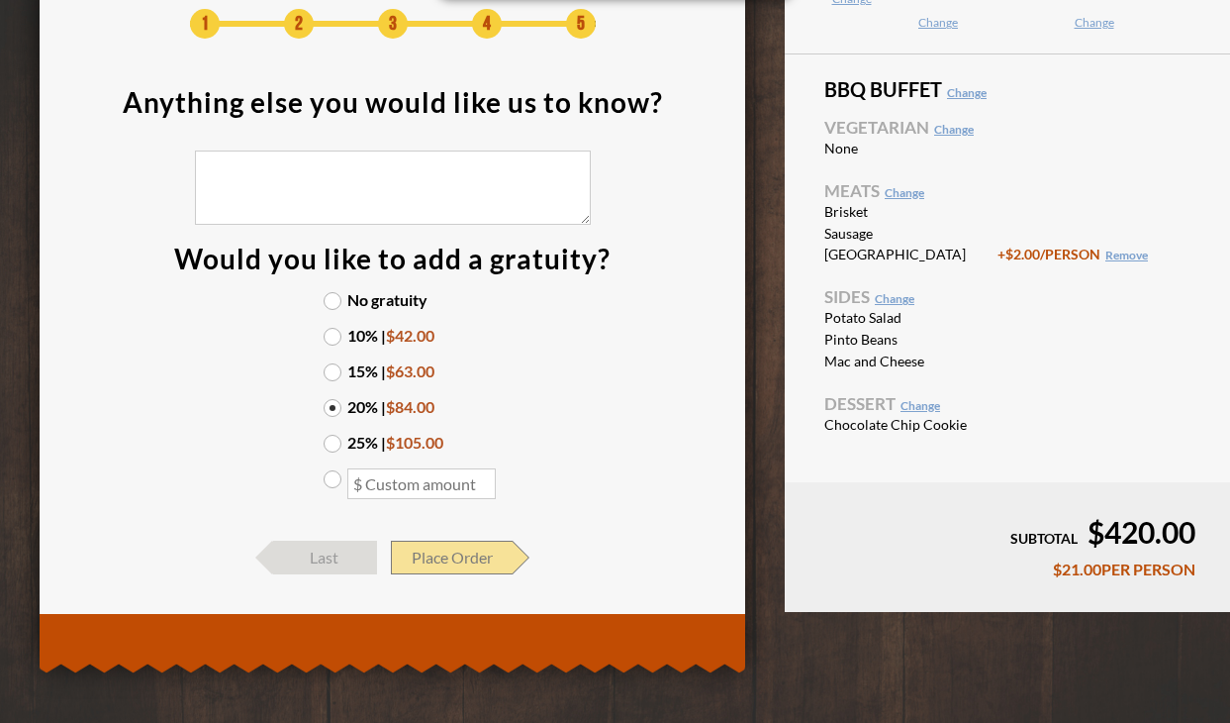
click at [465, 560] on span "Place Order" at bounding box center [452, 557] width 122 height 34
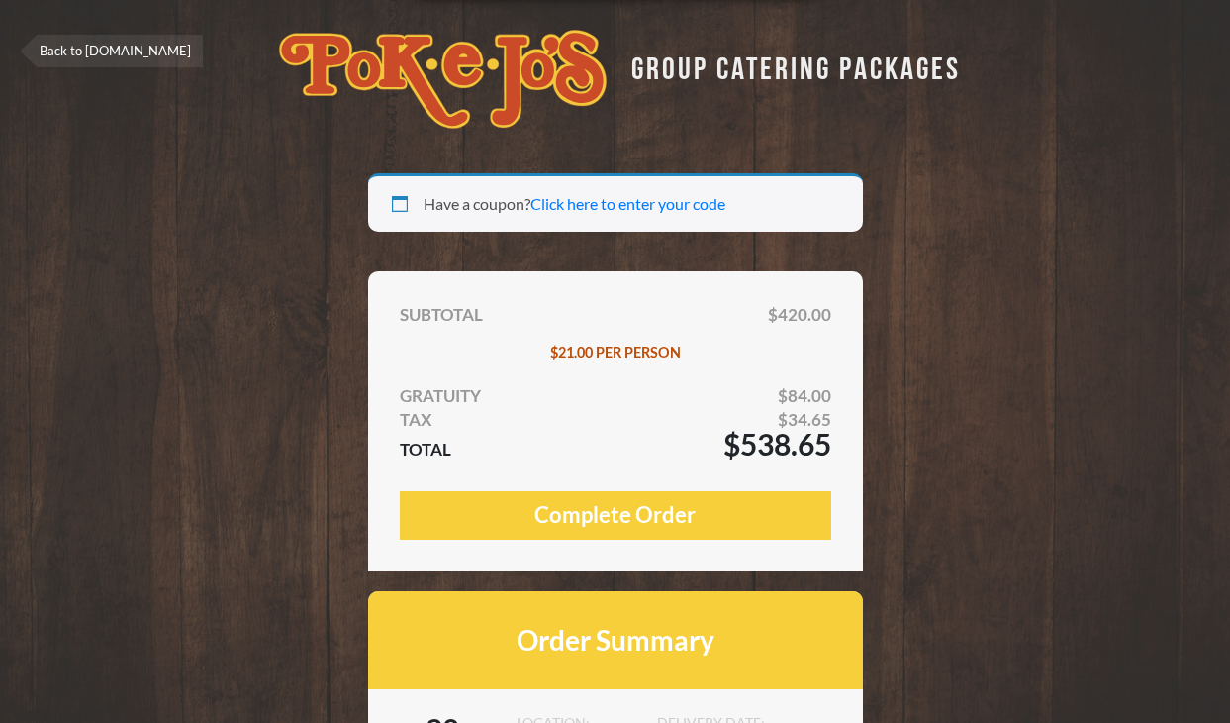
select select "[GEOGRAPHIC_DATA]"
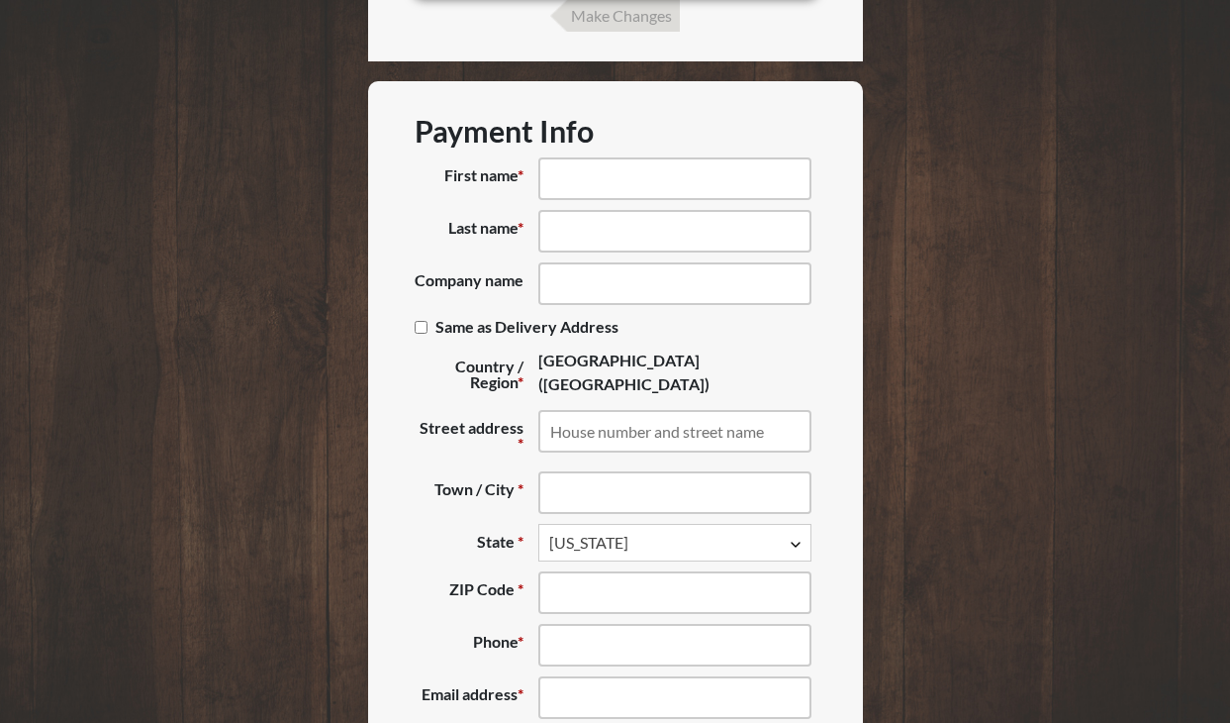
scroll to position [1287, 0]
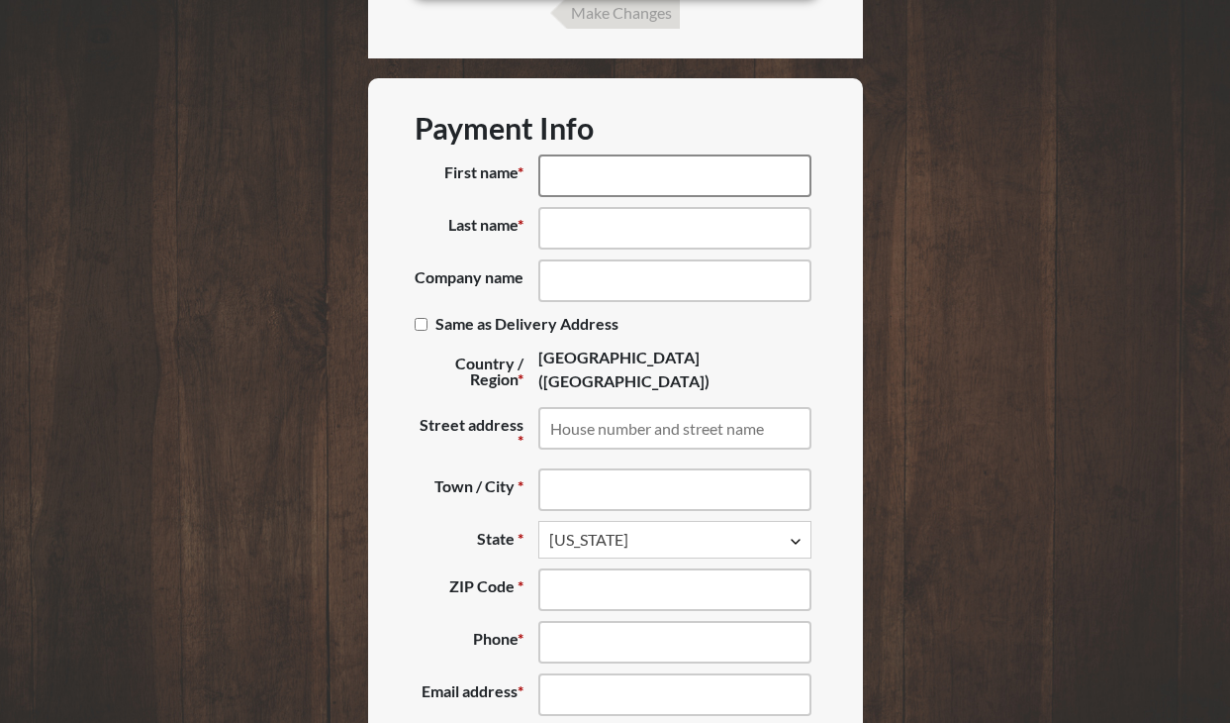
click at [559, 192] on input "First name *" at bounding box center [674, 175] width 273 height 43
type input "BRANDON"
click at [613, 209] on input "Last name *" at bounding box center [674, 228] width 273 height 43
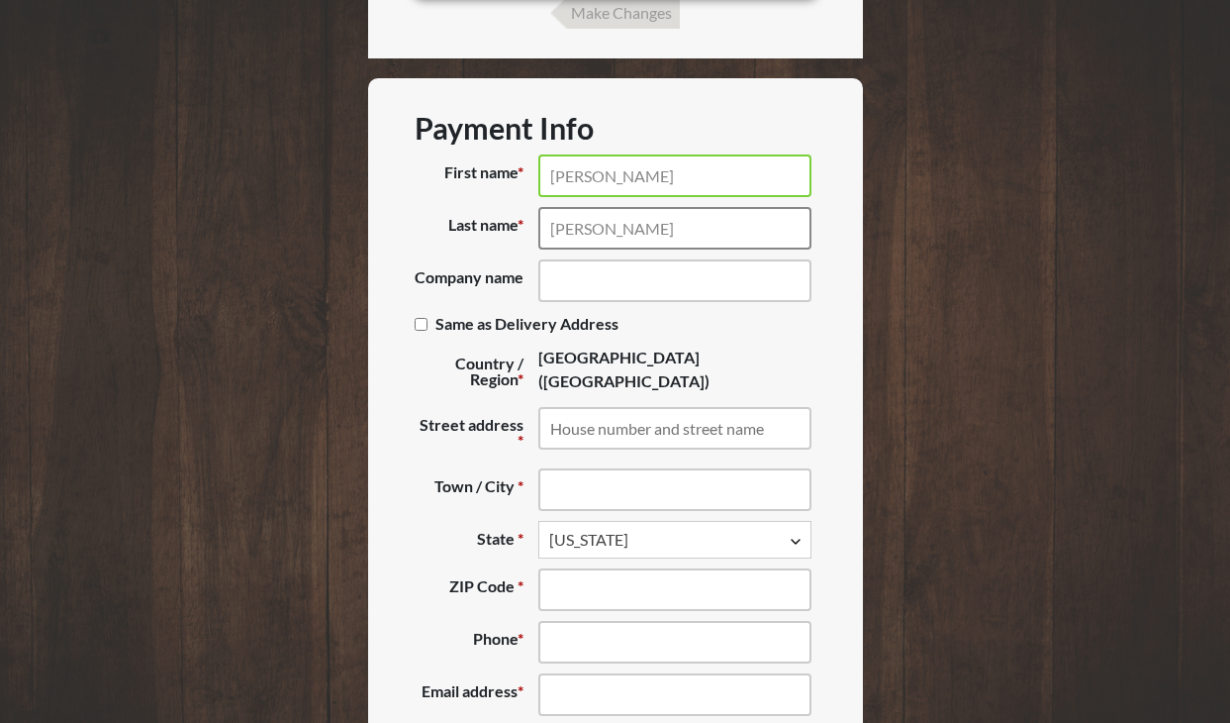
type input "NEIDIG"
click at [589, 271] on input "Company name (optional)" at bounding box center [674, 280] width 273 height 43
type input "GRAYBAR ELECTRIC"
type input "1922 waukesha dr"
type input "pflugerville"
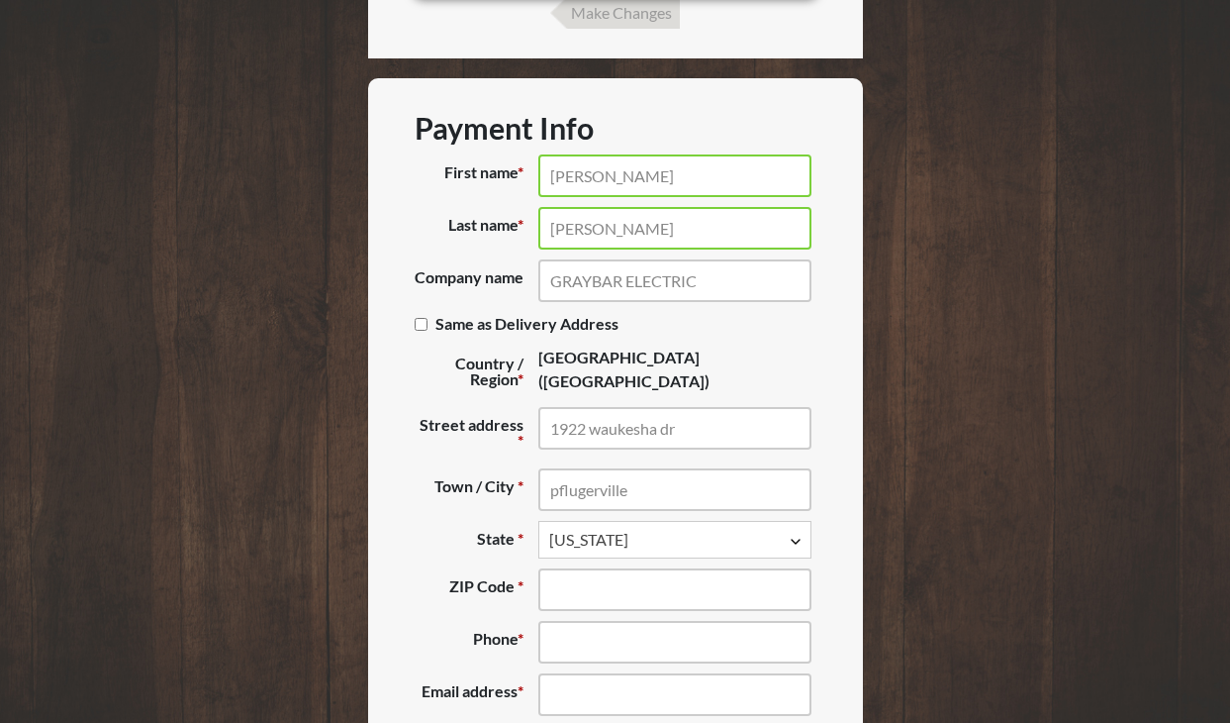
type input "78660"
type input "(702) 336-5666"
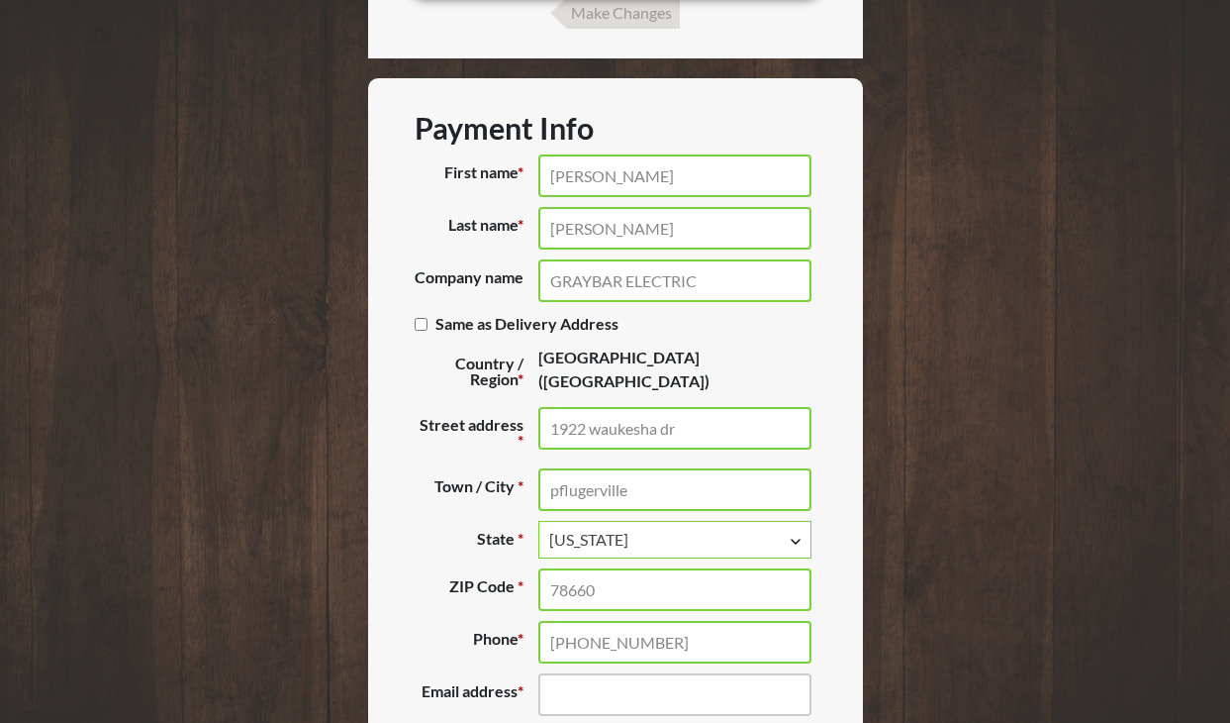
click at [421, 331] on input "Same as Delivery Address (optional)" at bounding box center [421, 324] width 13 height 13
checkbox input "true"
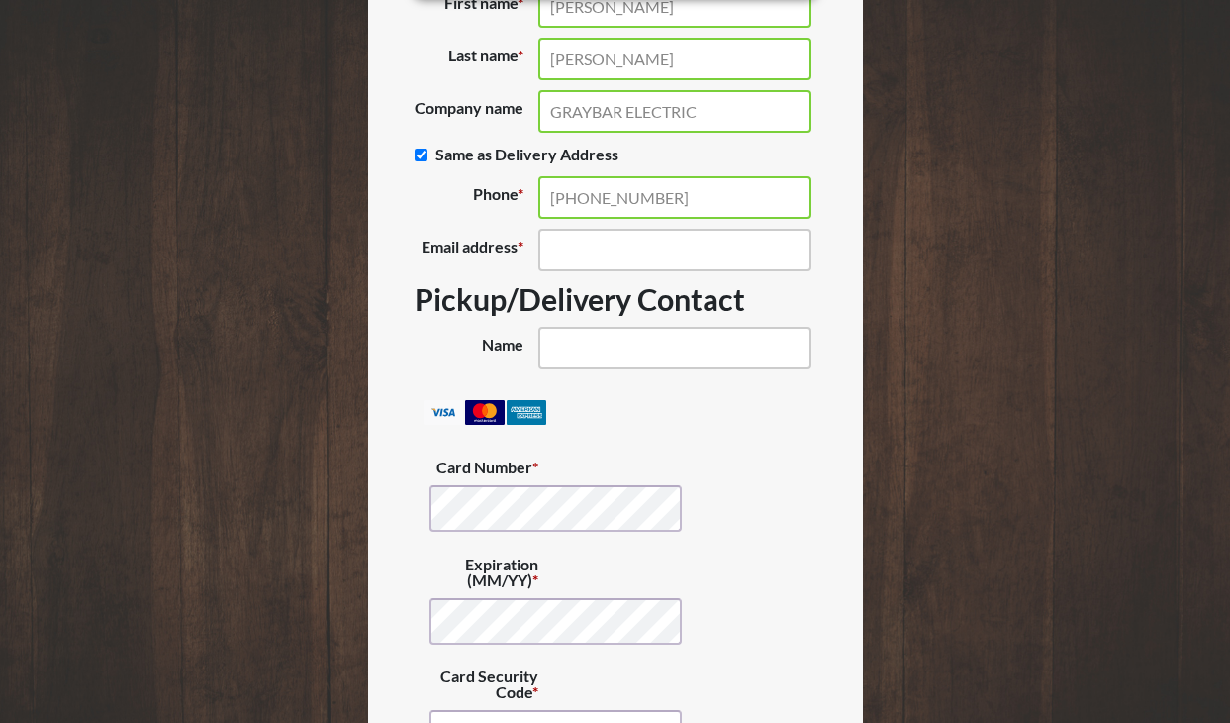
scroll to position [1485, 0]
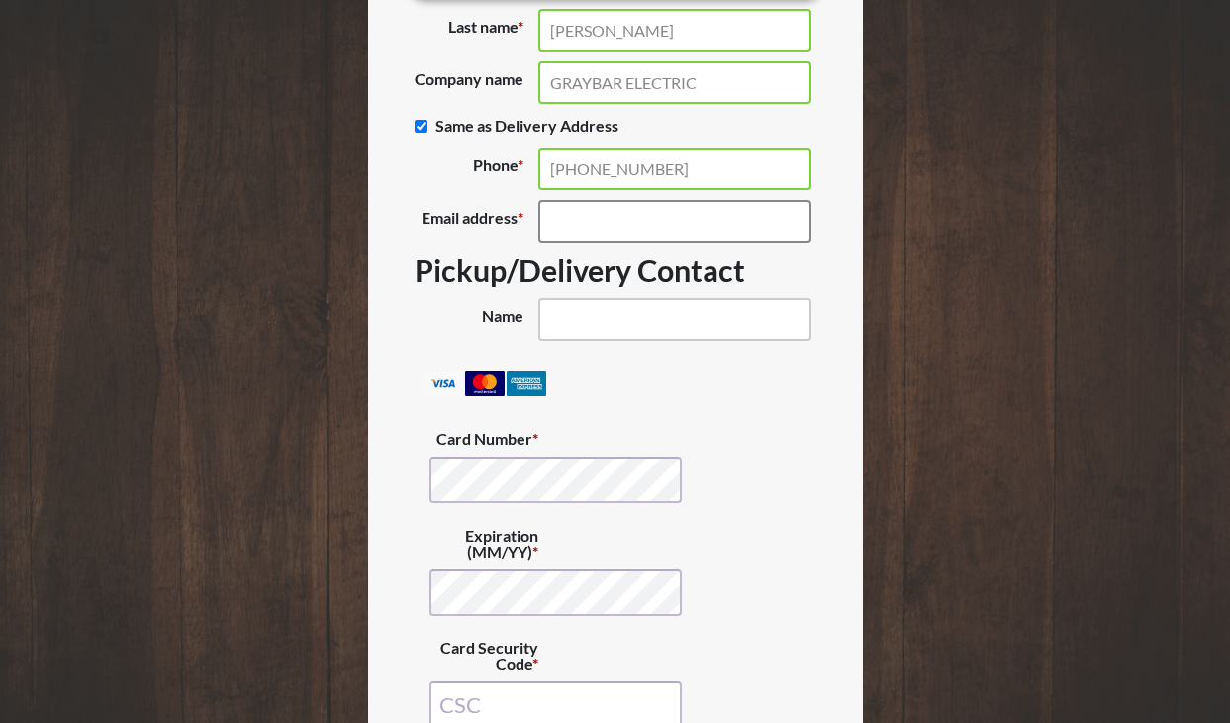
click at [584, 232] on input "Email address *" at bounding box center [674, 221] width 273 height 43
type input "[PERSON_NAME][EMAIL_ADDRESS][PERSON_NAME][DOMAIN_NAME]"
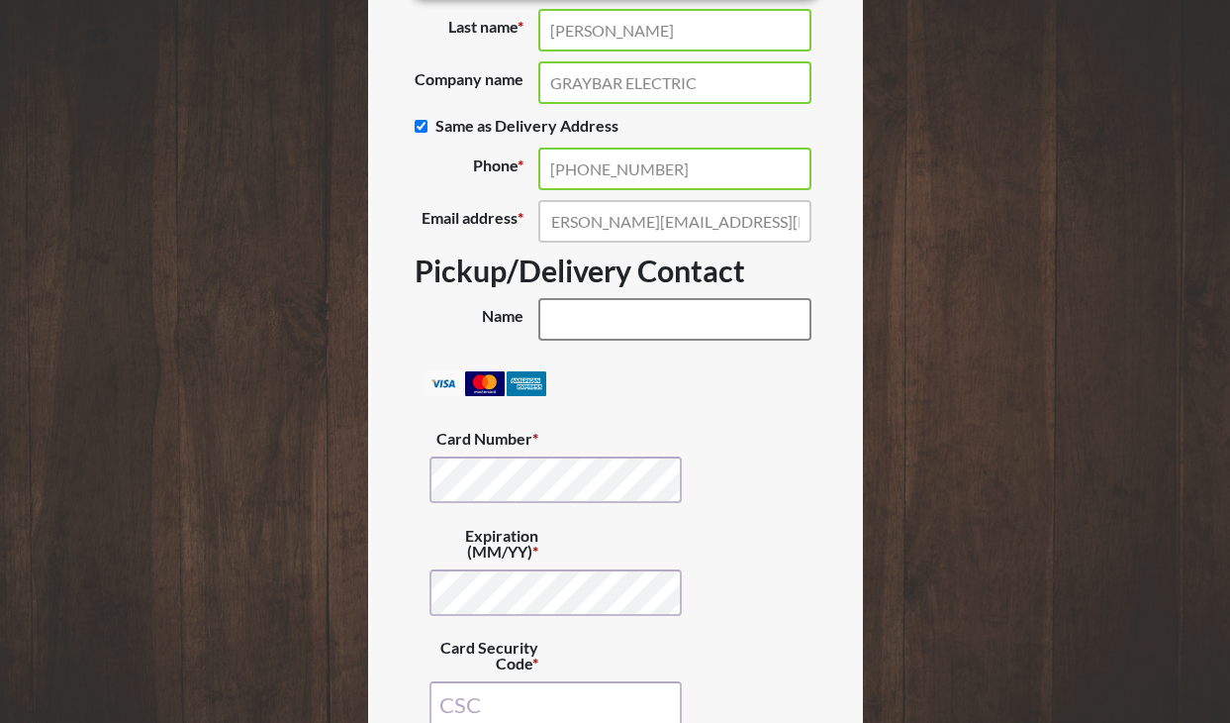
scroll to position [0, 0]
click at [618, 334] on input "Name (optional)" at bounding box center [674, 319] width 273 height 43
type input "BRANDON"
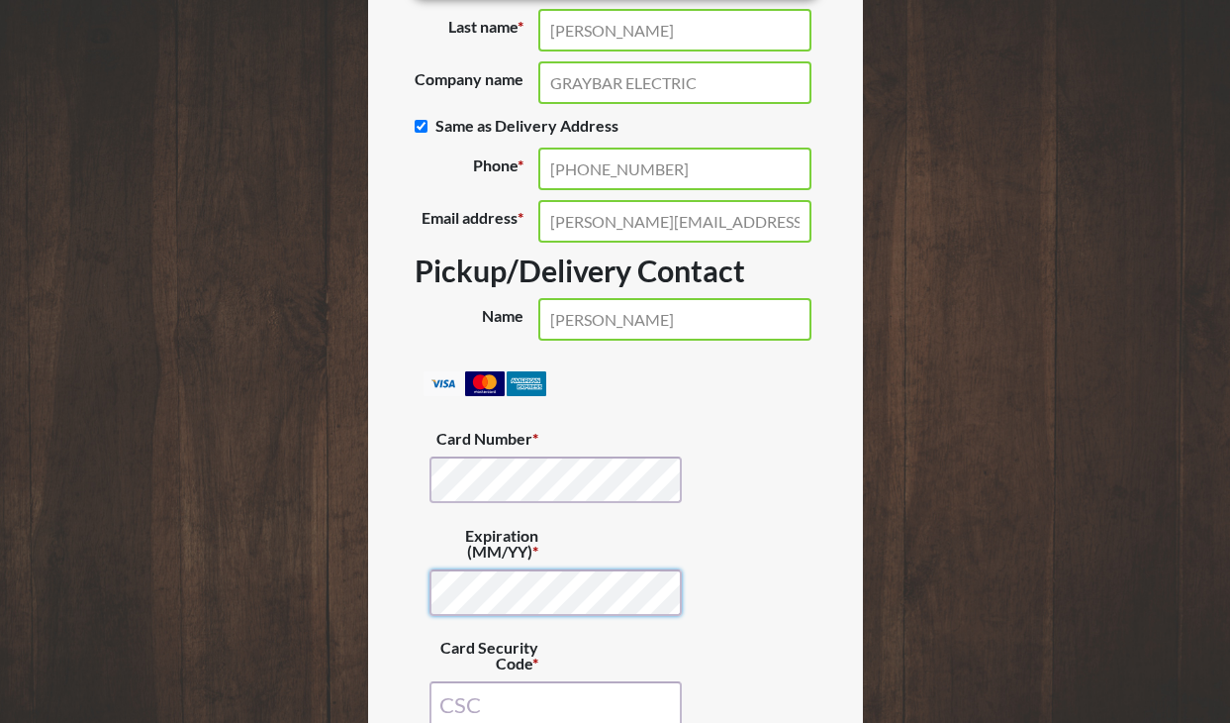
type input "711"
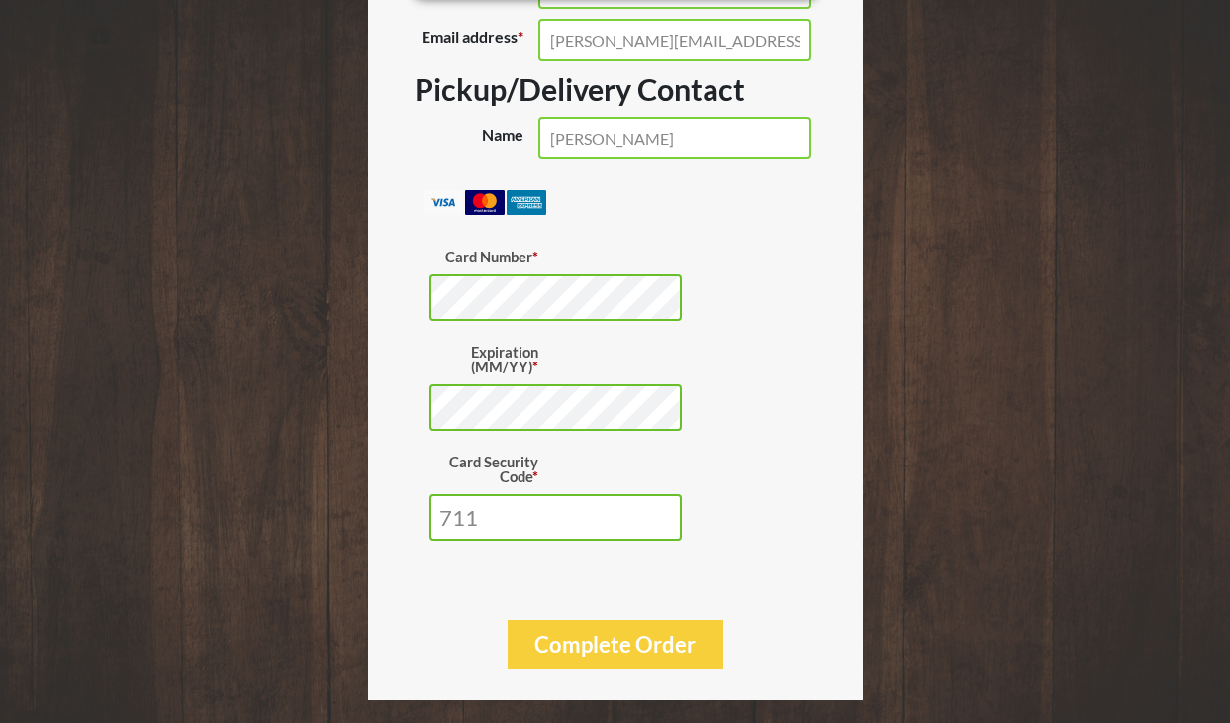
scroll to position [1702, 0]
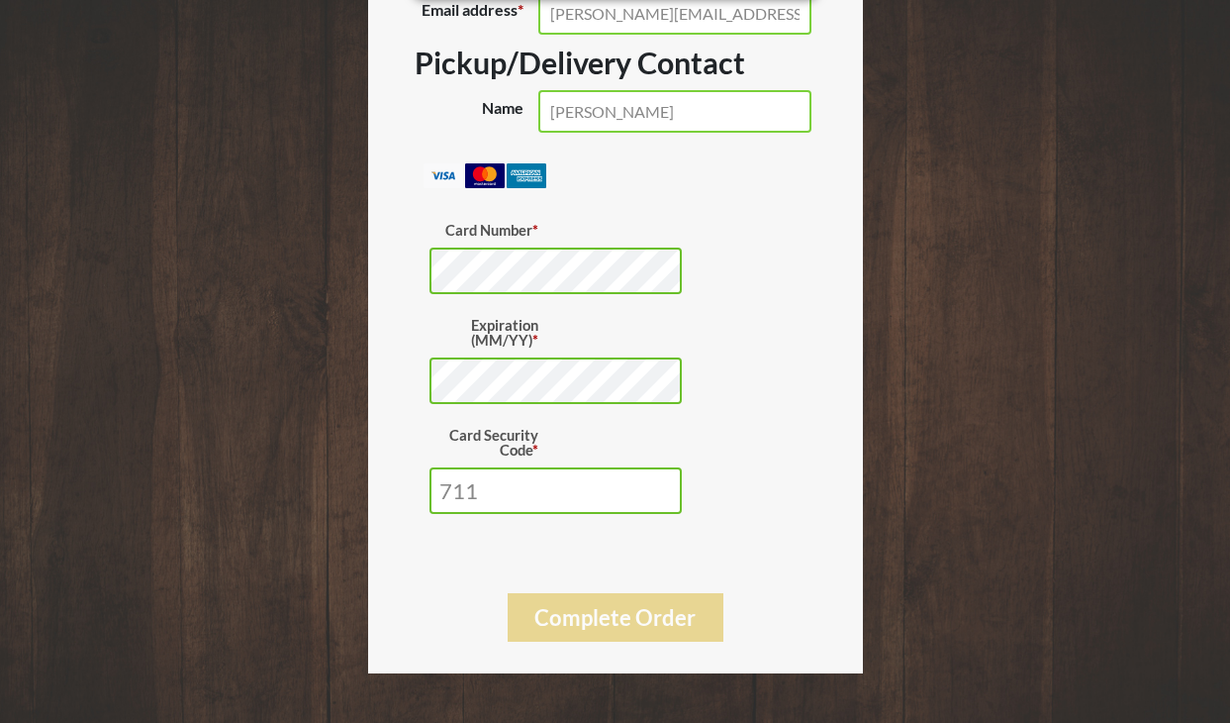
click at [614, 621] on button "Complete Order" at bounding box center [616, 617] width 216 height 49
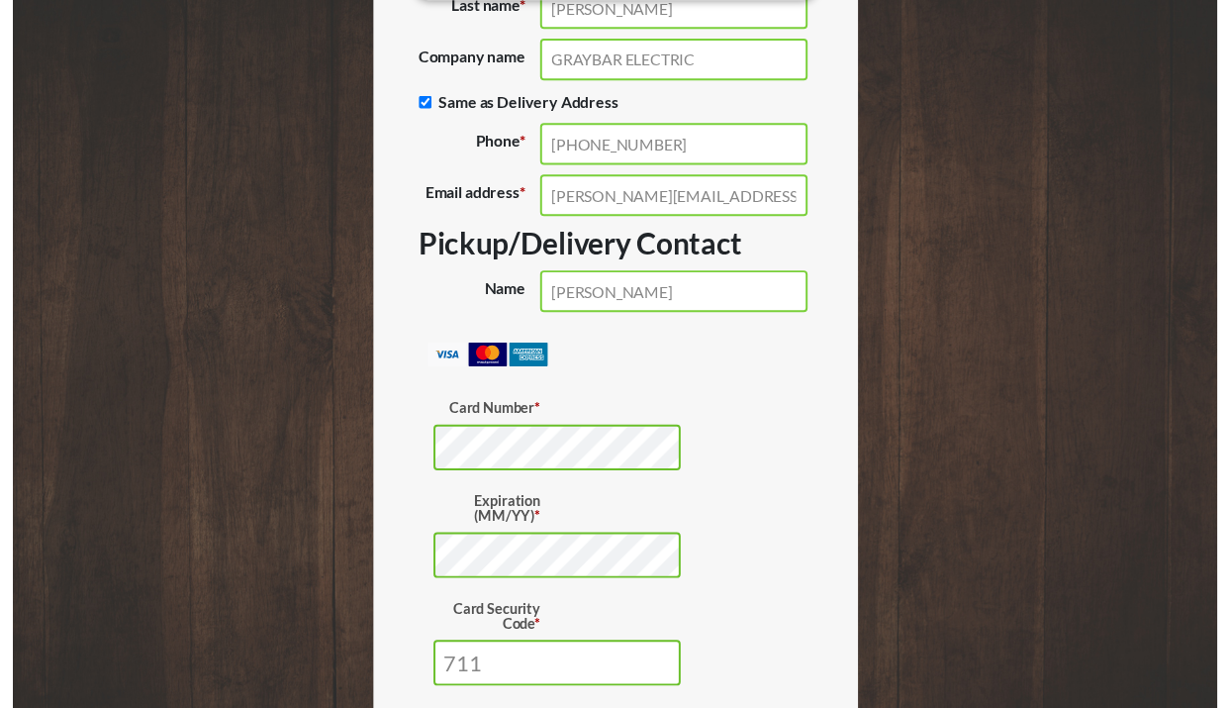
scroll to position [1595, 0]
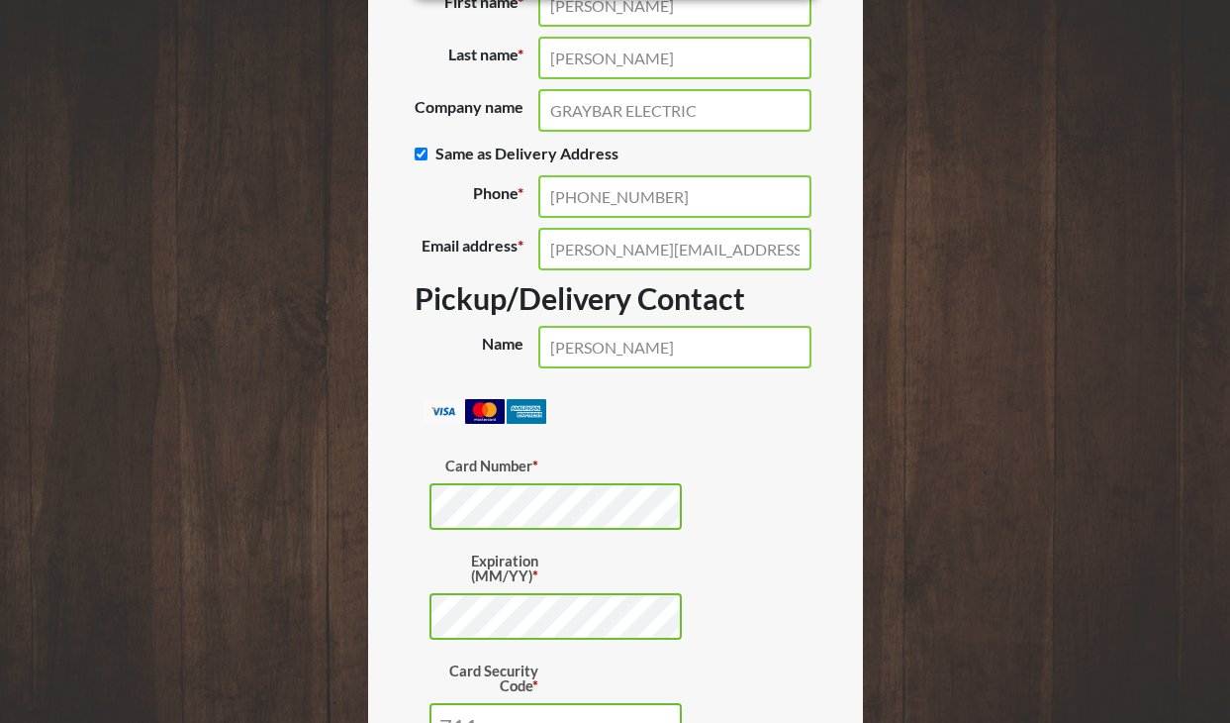
click at [417, 160] on input "Same as Delivery Address (optional)" at bounding box center [421, 153] width 13 height 13
checkbox input "false"
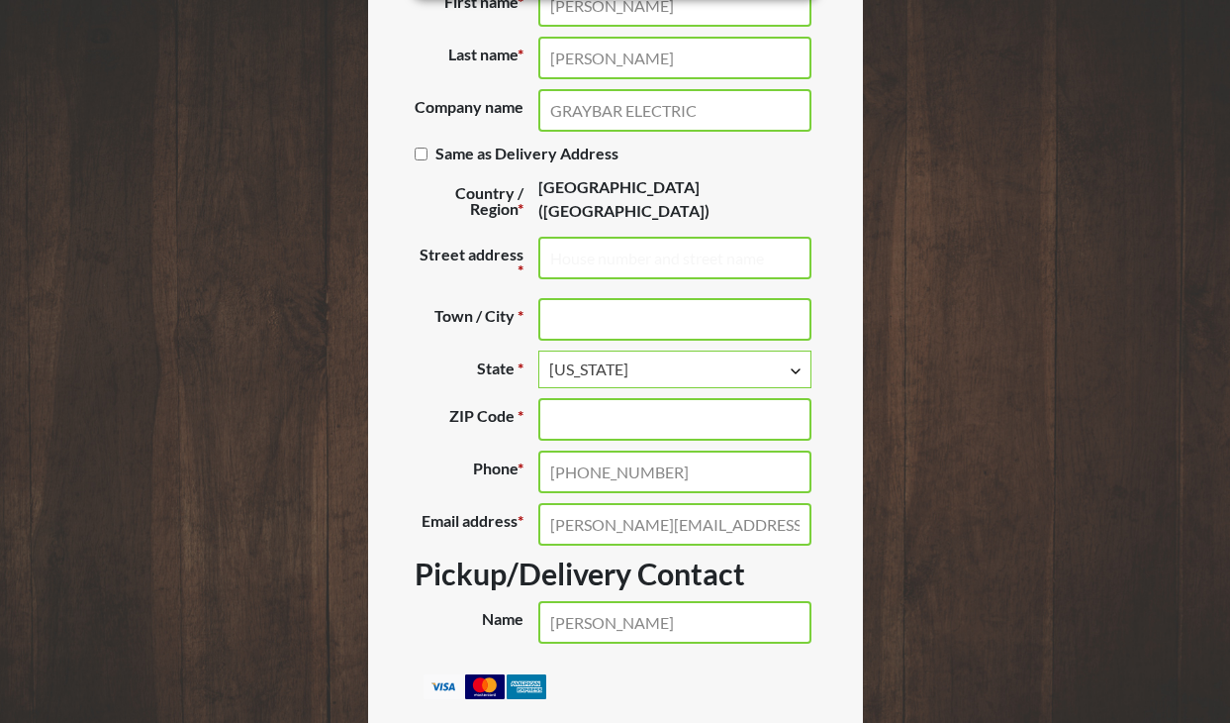
click at [591, 274] on input "Street address *" at bounding box center [674, 258] width 273 height 43
type input "[STREET_ADDRESS]"
click at [577, 328] on input "Town / City *" at bounding box center [674, 319] width 273 height 43
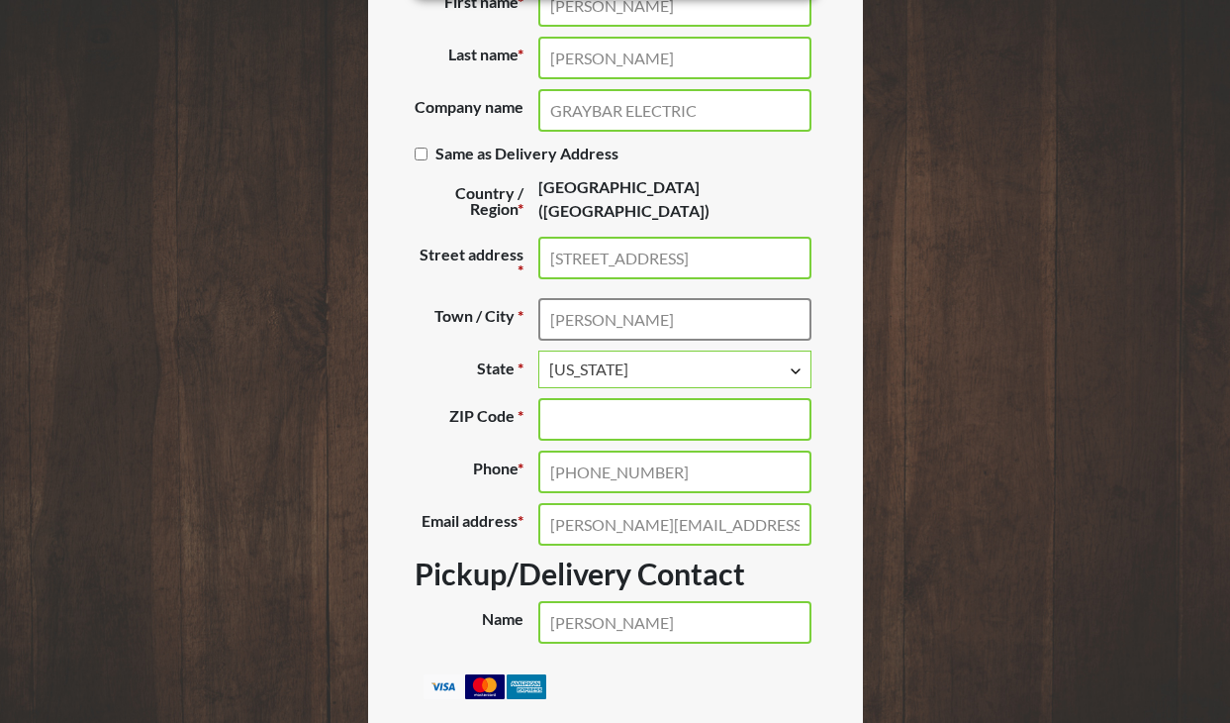
type input "CLAYTON"
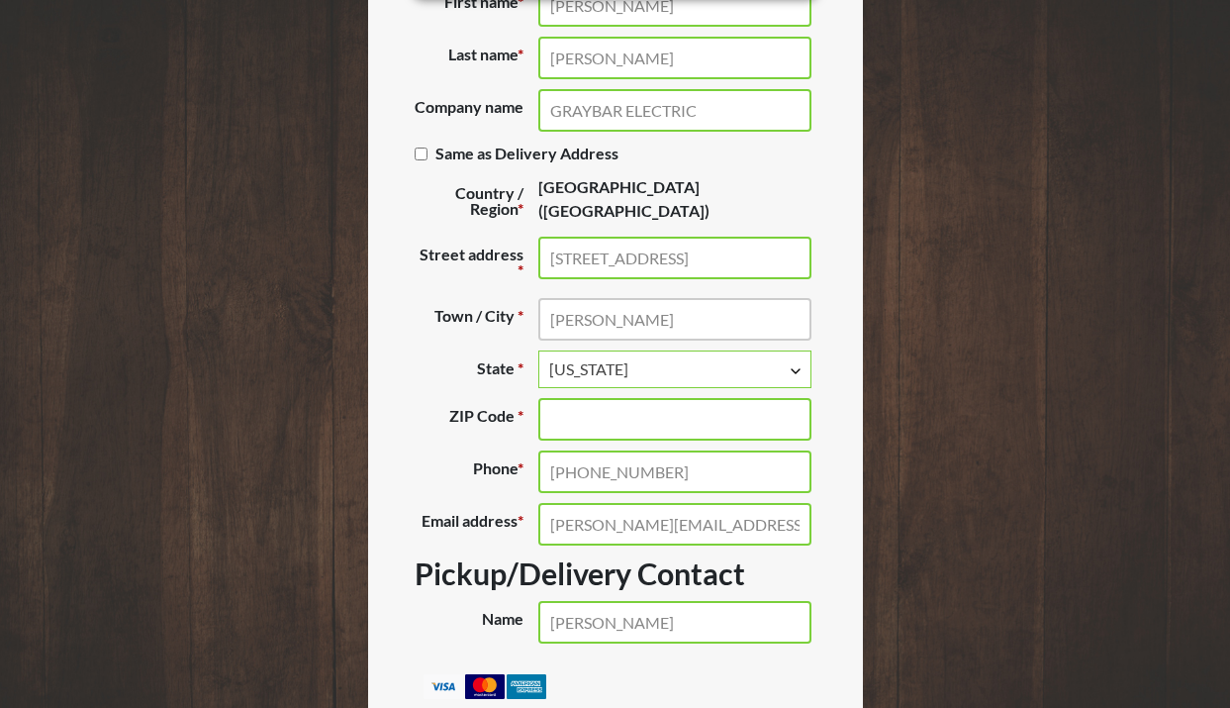
click at [598, 381] on span "Texas" at bounding box center [674, 369] width 251 height 24
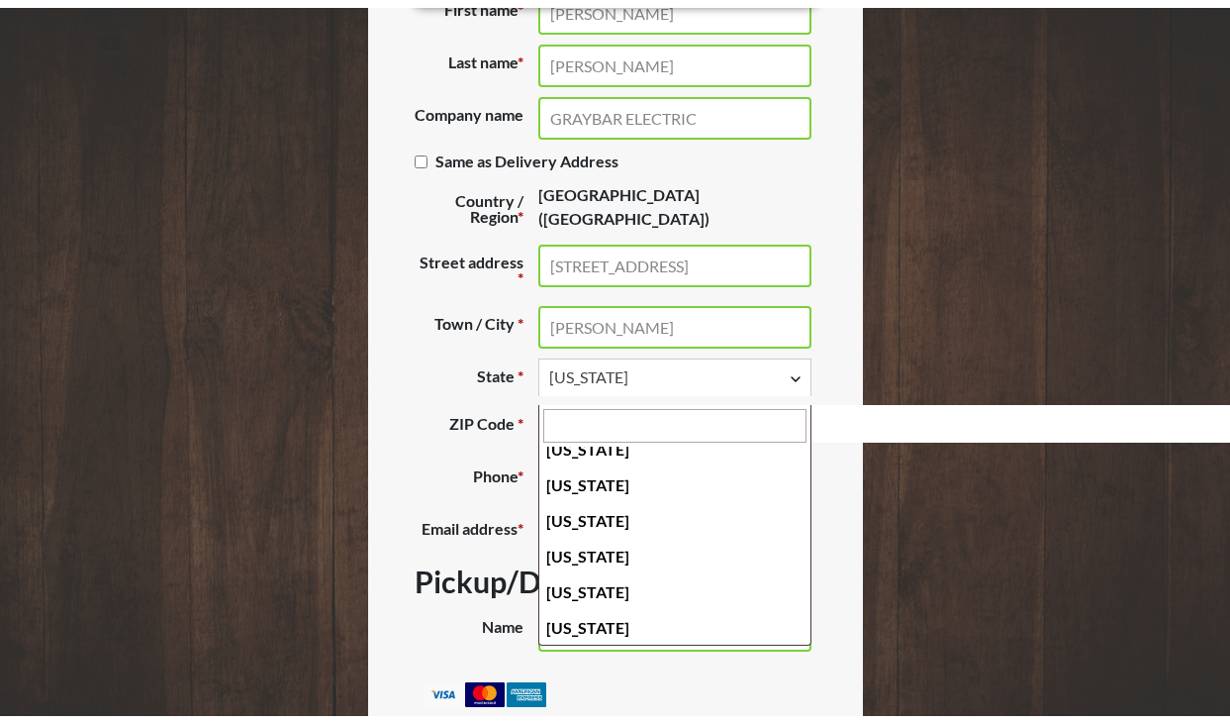
scroll to position [835, 0]
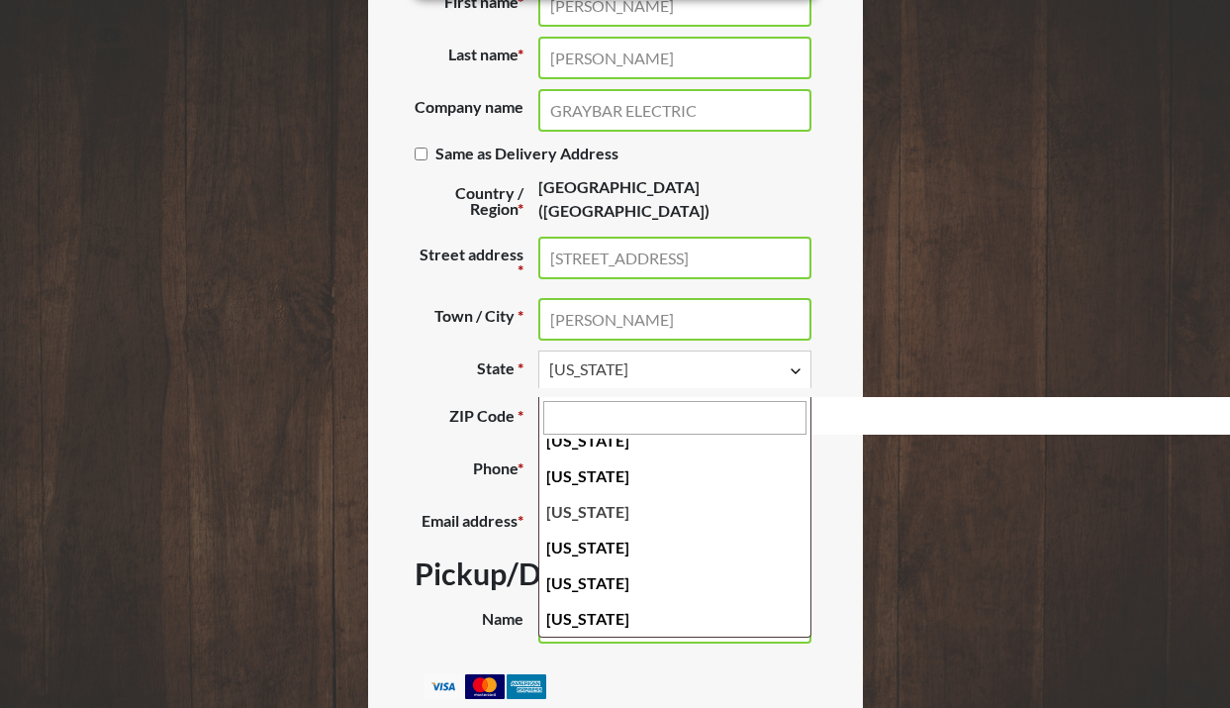
select select "MO"
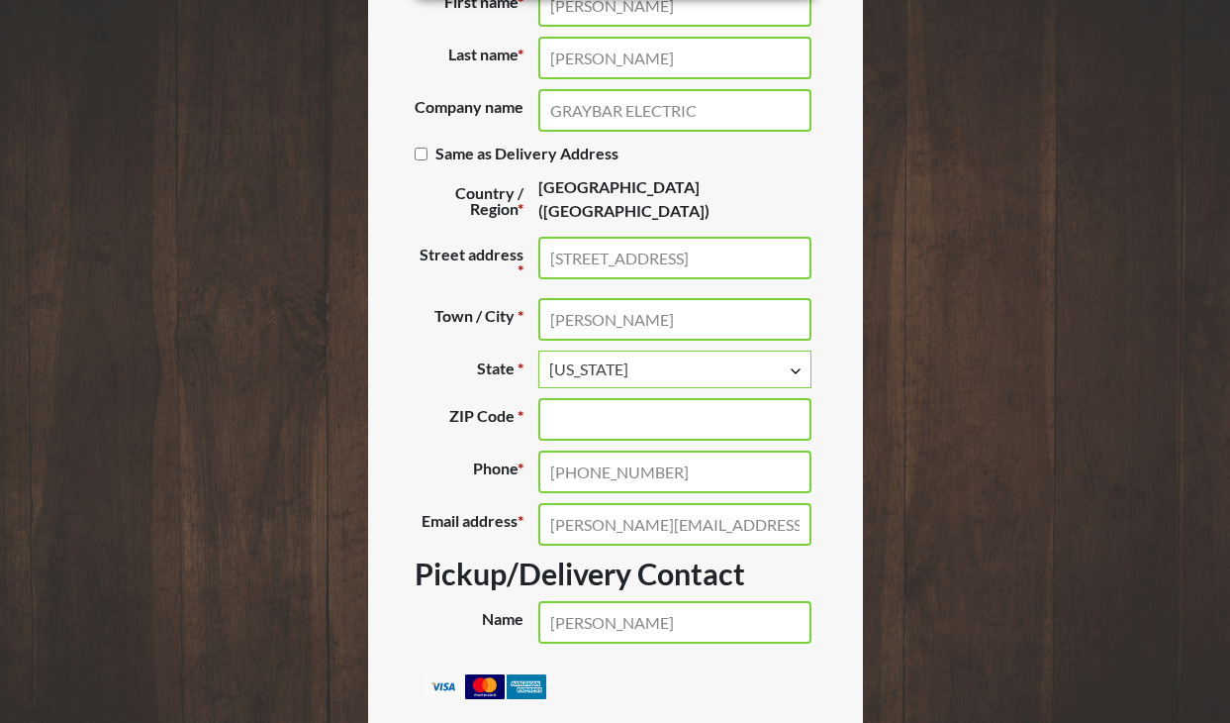
click at [579, 430] on input "ZIP Code *" at bounding box center [674, 419] width 273 height 43
type input "63105"
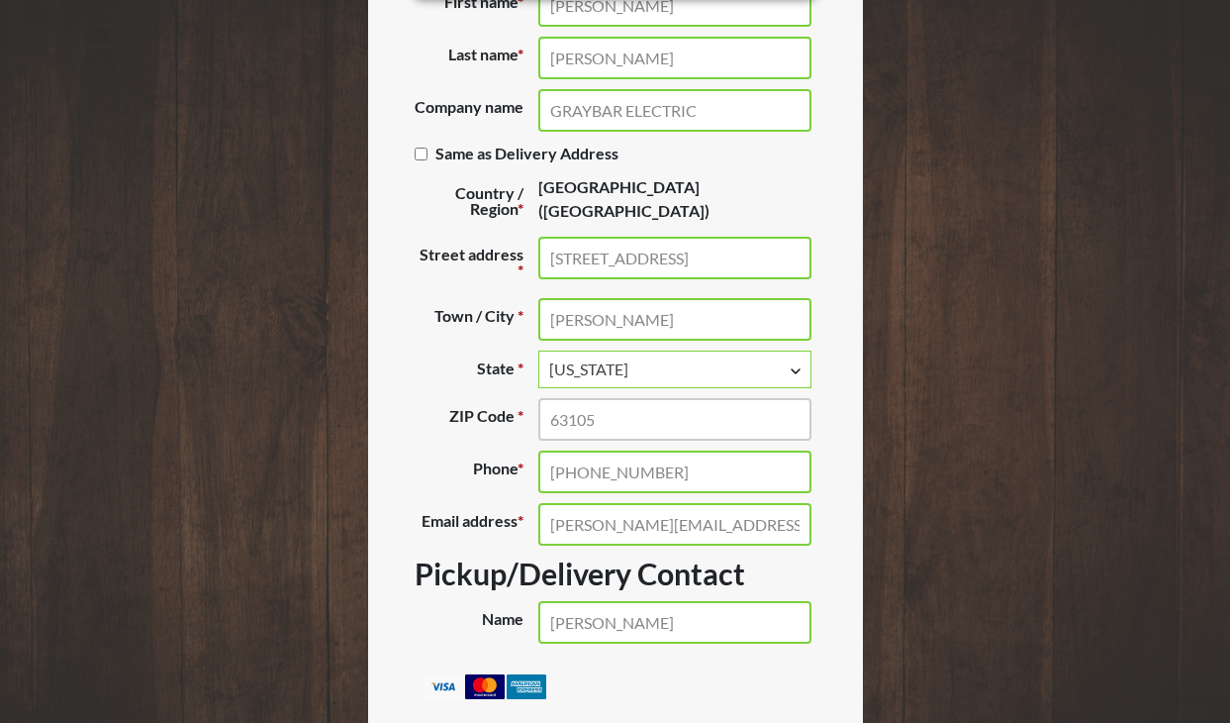
click at [749, 198] on span "United States (US)" at bounding box center [674, 200] width 273 height 51
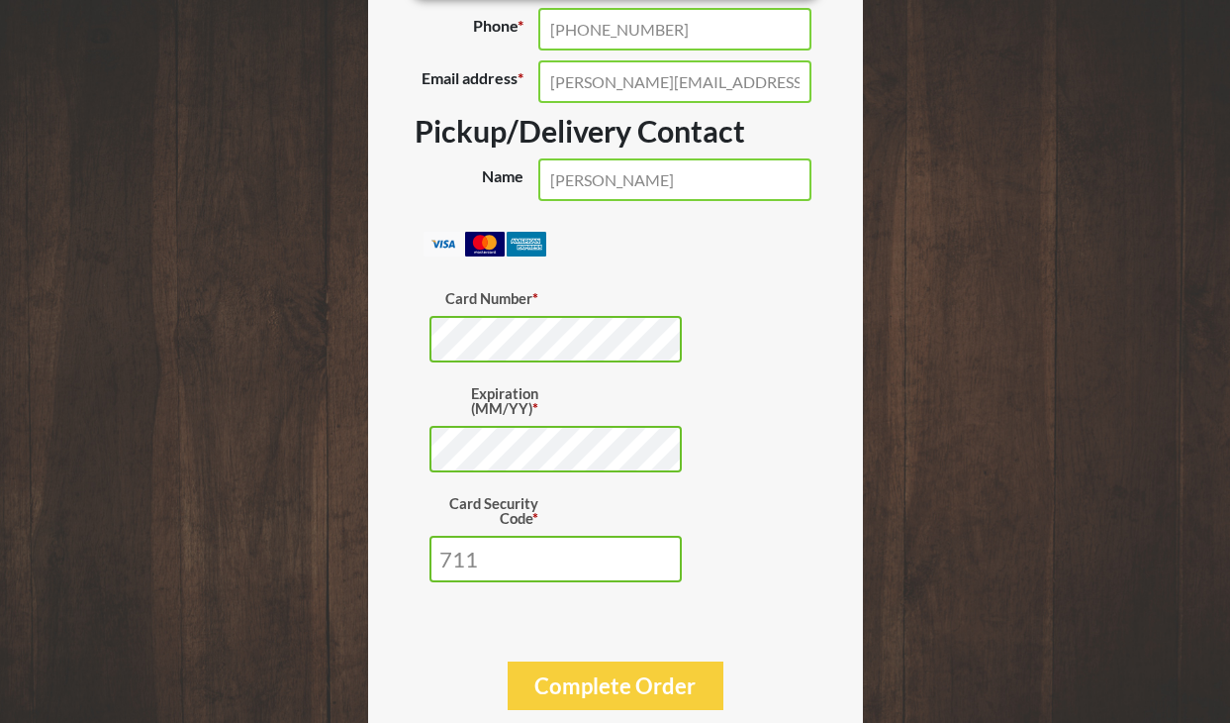
scroll to position [2114, 0]
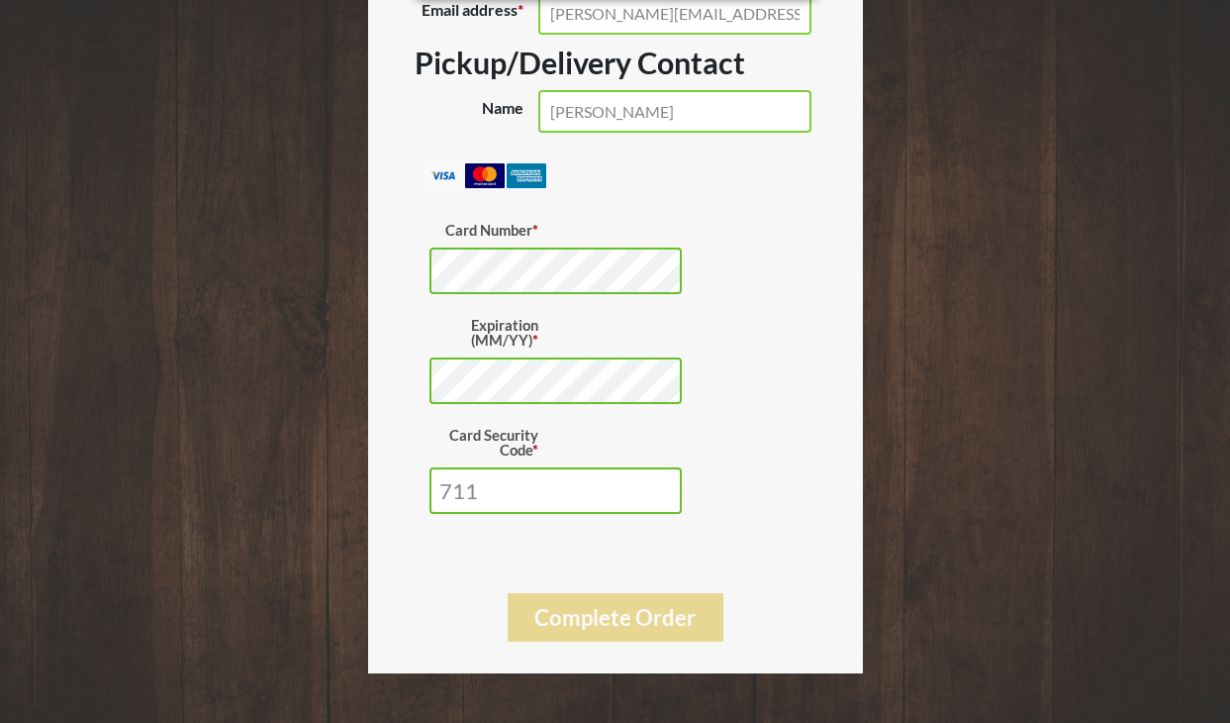
click at [642, 634] on button "Complete Order" at bounding box center [616, 617] width 216 height 49
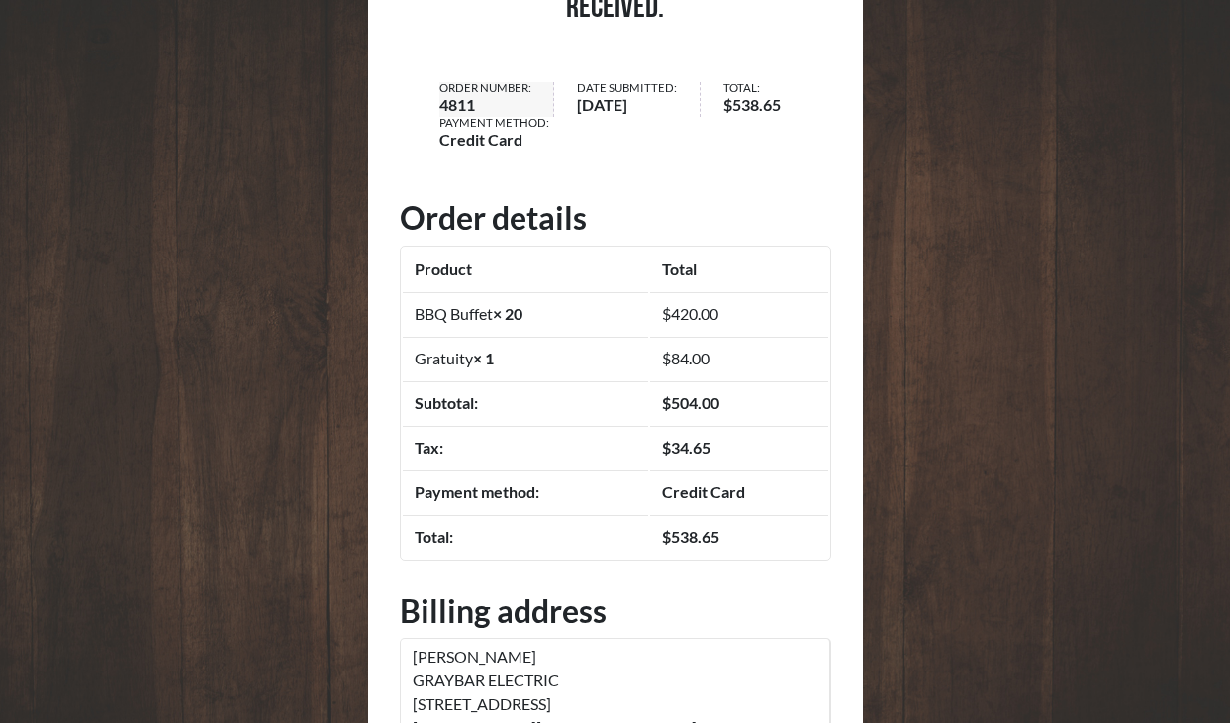
scroll to position [189, 0]
